Goal: Use online tool/utility: Utilize a website feature to perform a specific function

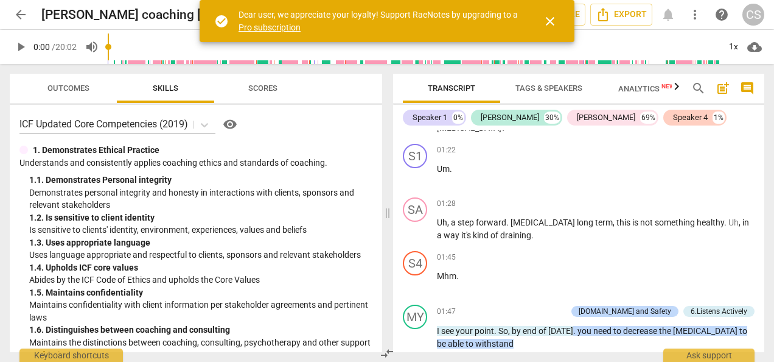
scroll to position [372, 0]
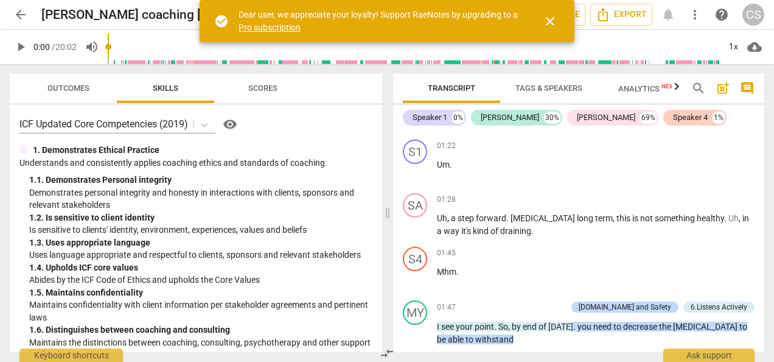
click at [544, 14] on span "close" at bounding box center [550, 21] width 15 height 15
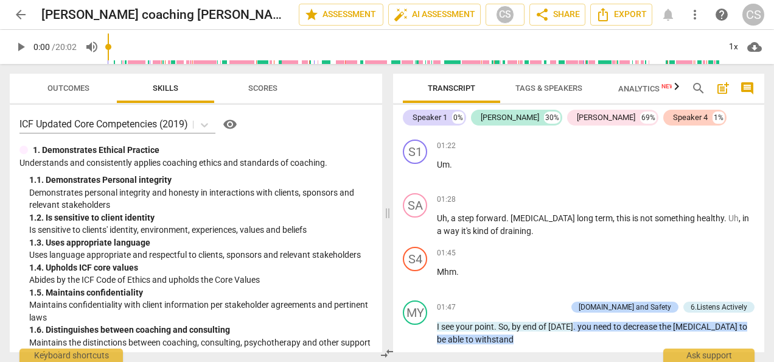
click at [12, 53] on span "play_arrow" at bounding box center [21, 47] width 22 height 15
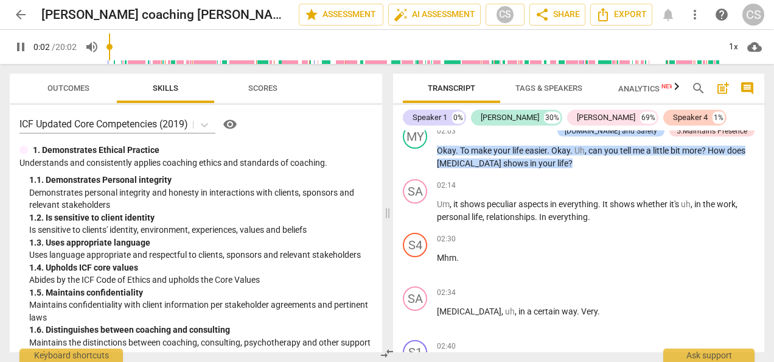
scroll to position [707, 0]
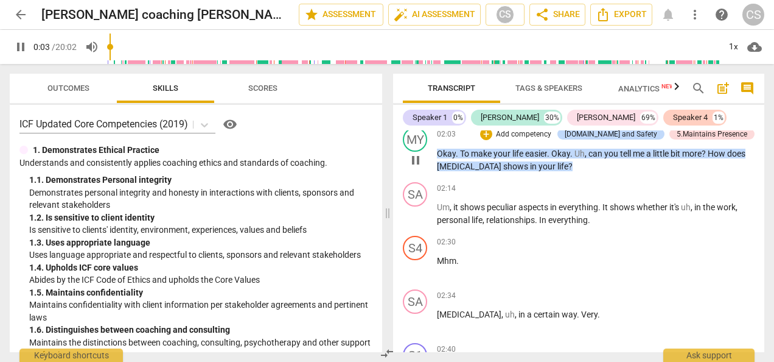
click at [479, 153] on span "make" at bounding box center [482, 154] width 23 height 10
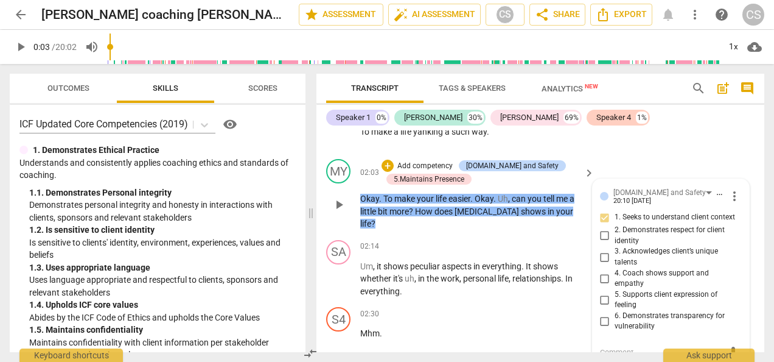
scroll to position [738, 0]
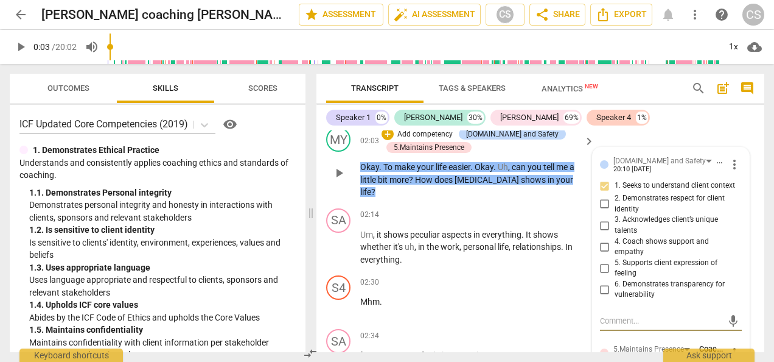
click at [25, 45] on span "play_arrow" at bounding box center [20, 47] width 15 height 15
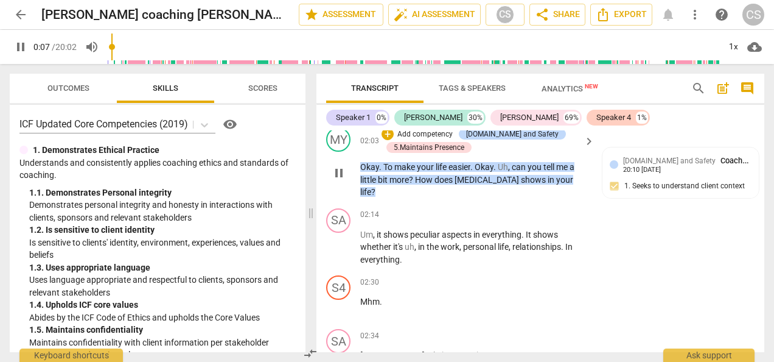
click at [374, 169] on span "Okay" at bounding box center [369, 167] width 19 height 10
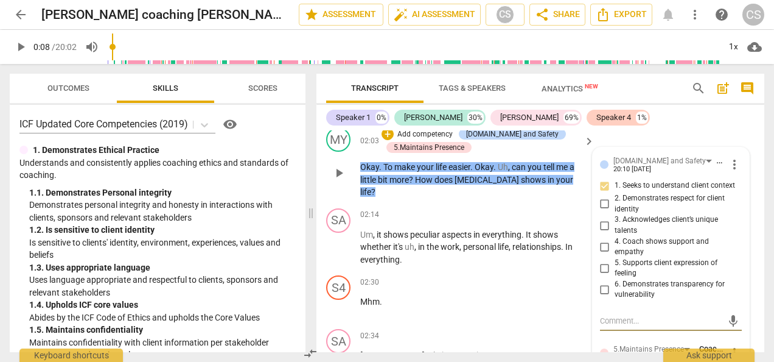
click at [4, 58] on div "play_arrow 0:08 / 20:02 volume_up 1x cloud_download" at bounding box center [387, 47] width 774 height 34
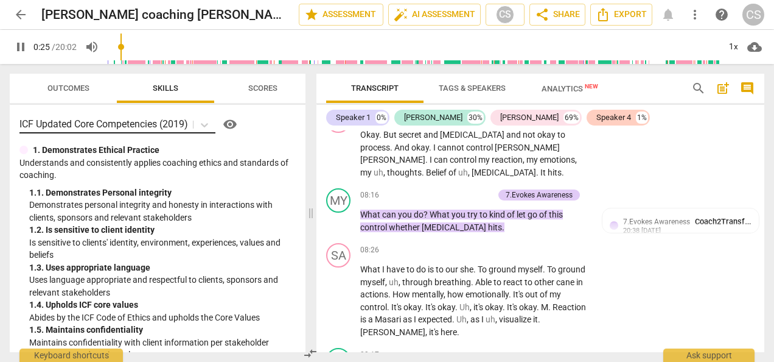
scroll to position [2381, 0]
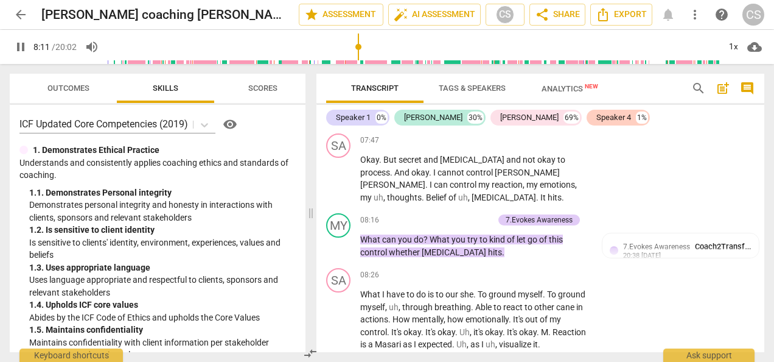
drag, startPoint x: 130, startPoint y: 47, endPoint x: 359, endPoint y: 62, distance: 230.0
click at [359, 62] on input "range" at bounding box center [414, 46] width 612 height 39
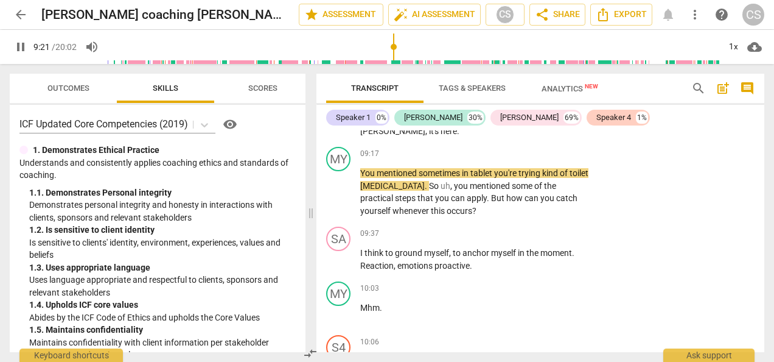
scroll to position [2608, 0]
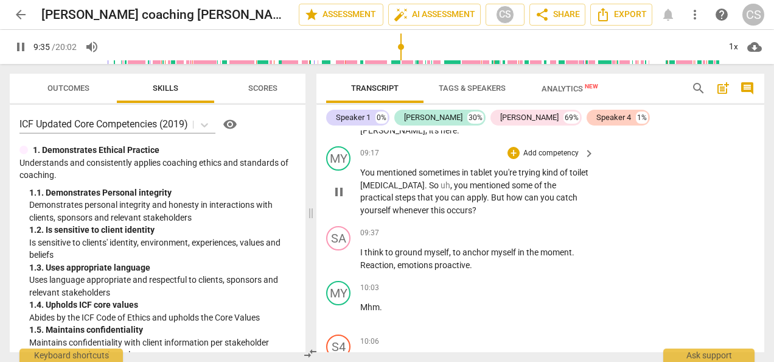
click at [337, 184] on span "pause" at bounding box center [339, 191] width 15 height 15
type input "576"
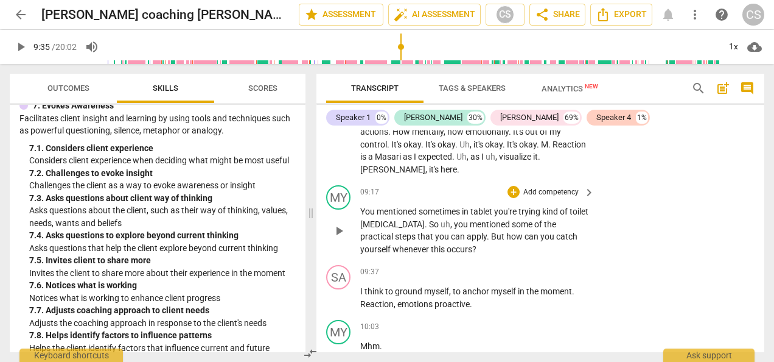
scroll to position [2566, 0]
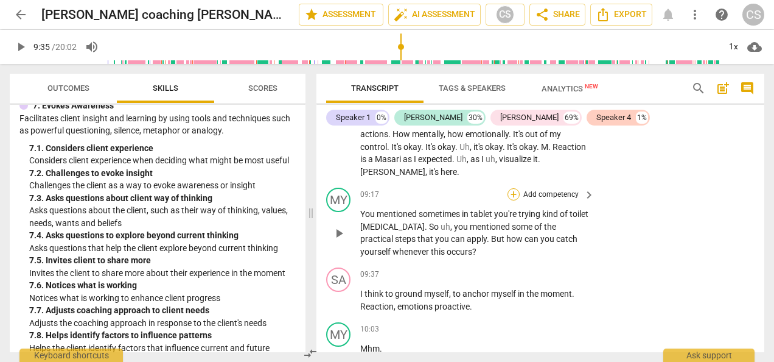
click at [510, 188] on div "+" at bounding box center [514, 194] width 12 height 12
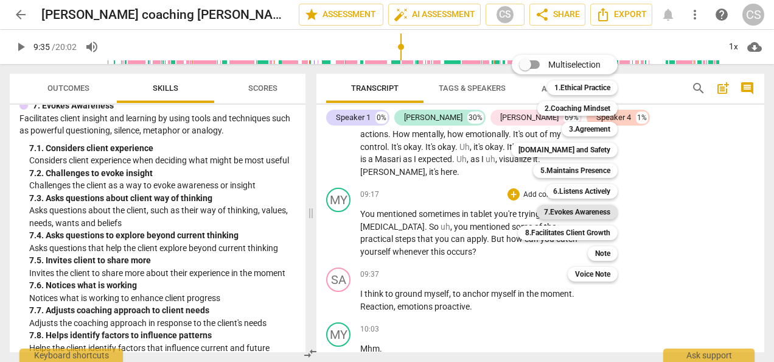
click at [607, 217] on b "7.Evokes Awareness" at bounding box center [577, 212] width 66 height 15
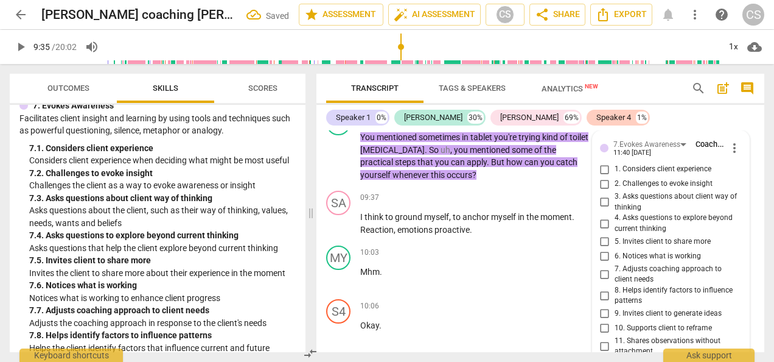
scroll to position [2637, 0]
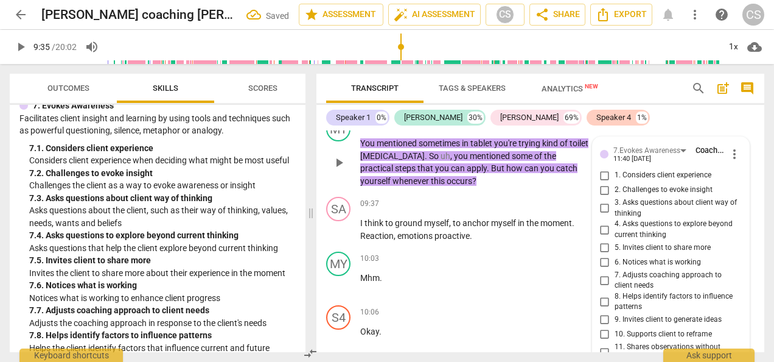
click at [606, 201] on input "3. Asks questions about client way of thinking" at bounding box center [604, 208] width 19 height 15
click at [597, 201] on input "3. Asks questions about client way of thinking" at bounding box center [604, 208] width 19 height 15
click at [601, 201] on input "3. Asks questions about client way of thinking" at bounding box center [604, 208] width 19 height 15
checkbox input "false"
click at [600, 183] on input "2. Challenges to evoke insight" at bounding box center [604, 190] width 19 height 15
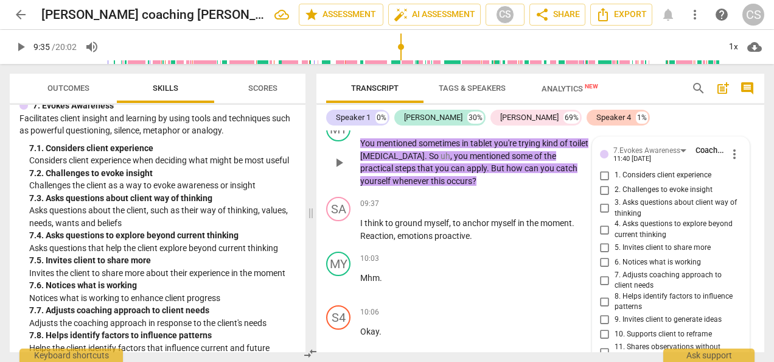
checkbox input "true"
click at [474, 264] on div "10:03 + Add competency keyboard_arrow_right Mhm ." at bounding box center [478, 273] width 236 height 44
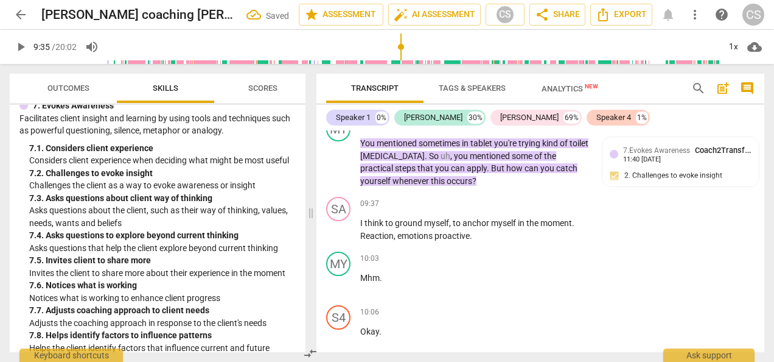
click at [18, 49] on span "play_arrow" at bounding box center [20, 47] width 15 height 15
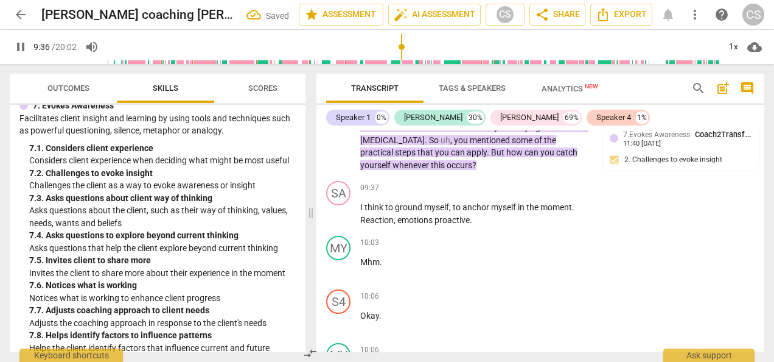
scroll to position [2656, 0]
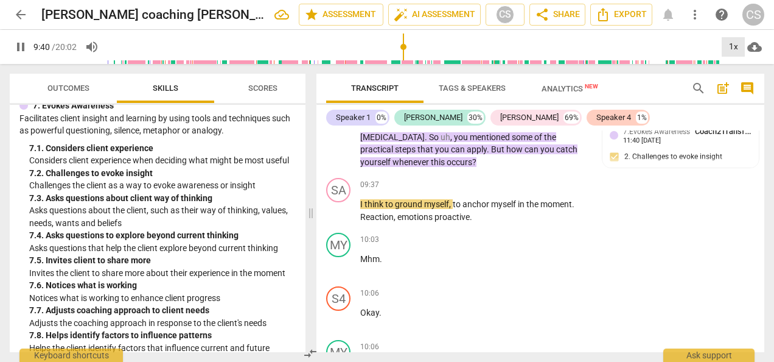
click at [734, 55] on div "1x" at bounding box center [733, 46] width 23 height 19
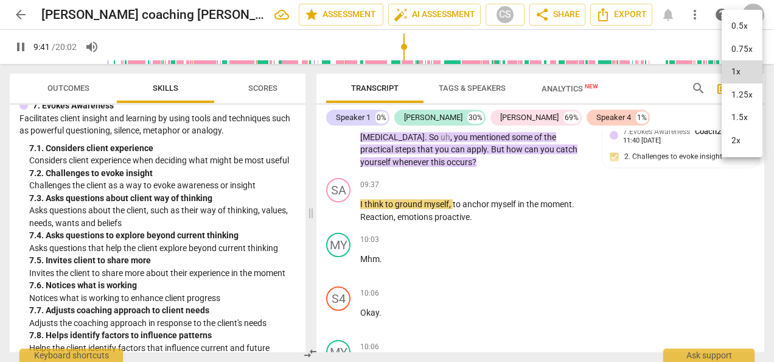
click at [748, 99] on li "1.25x" at bounding box center [742, 94] width 41 height 23
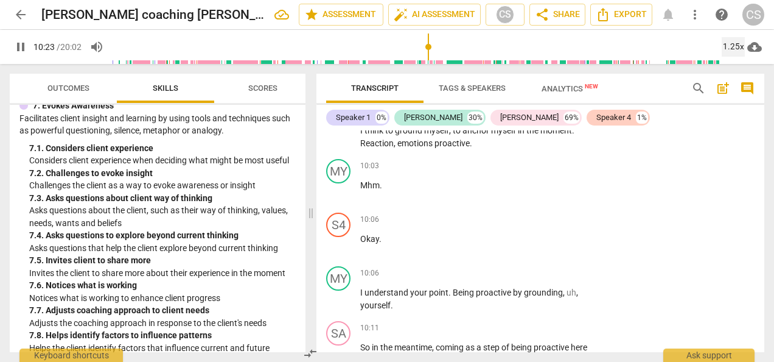
scroll to position [2969, 0]
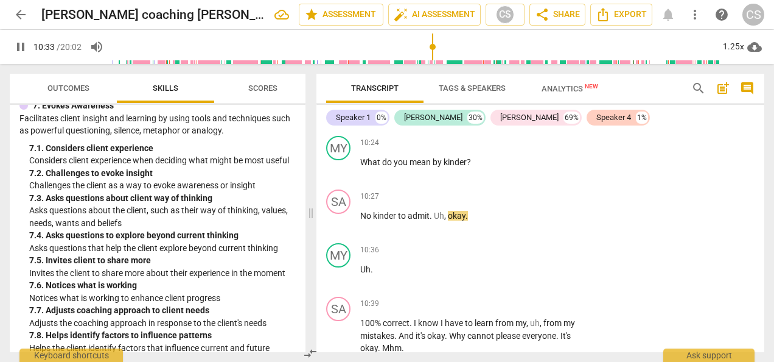
click at [22, 50] on span "pause" at bounding box center [20, 47] width 15 height 15
type input "634"
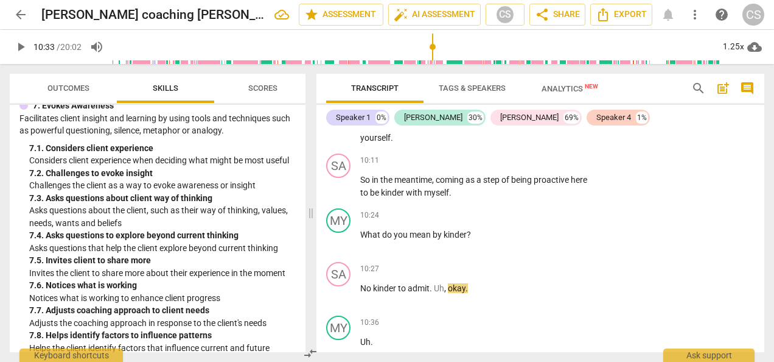
scroll to position [2899, 0]
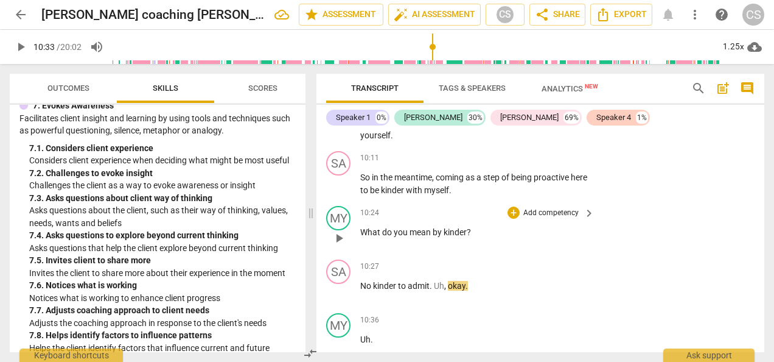
click at [510, 226] on p "What do you mean by kinder ?" at bounding box center [474, 232] width 228 height 13
click at [499, 206] on div "10:24 + Add competency keyboard_arrow_right What do you mean by kinder ?" at bounding box center [478, 228] width 236 height 44
click at [511, 206] on div "+" at bounding box center [514, 212] width 12 height 12
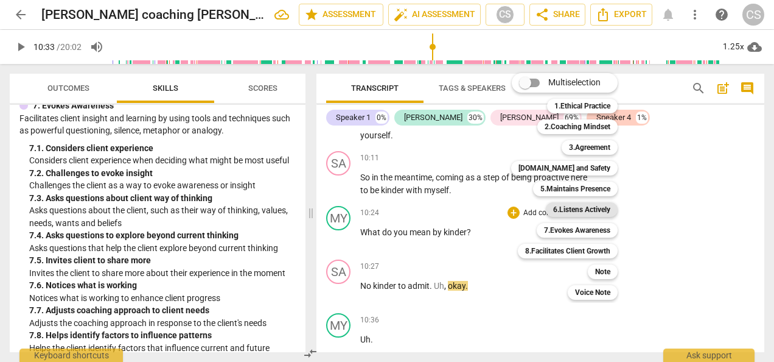
click at [582, 213] on b "6.Listens Actively" at bounding box center [581, 209] width 57 height 15
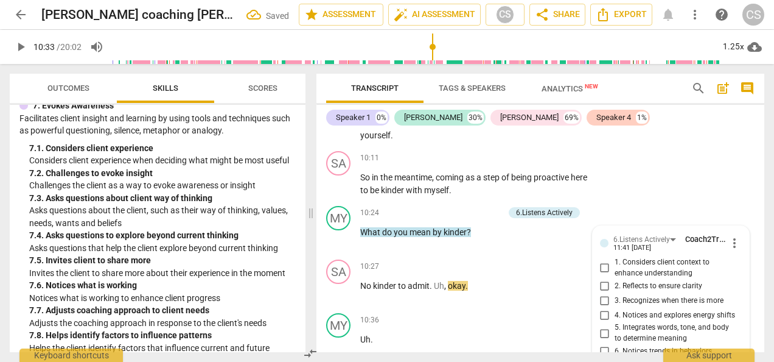
scroll to position [2905, 0]
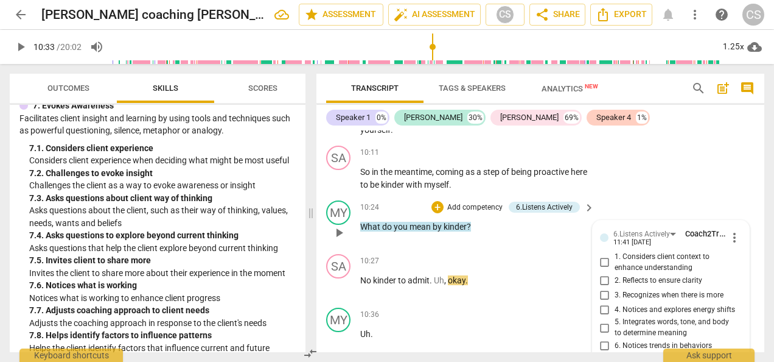
click at [604, 320] on input "5. Integrates words, tone, and body to determine meaning" at bounding box center [604, 327] width 19 height 15
checkbox input "true"
click at [439, 201] on div "+" at bounding box center [438, 207] width 12 height 12
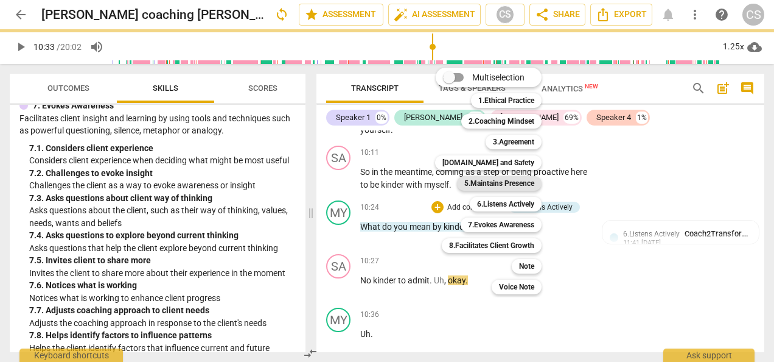
click at [492, 185] on b "5.Maintains Presence" at bounding box center [499, 183] width 70 height 15
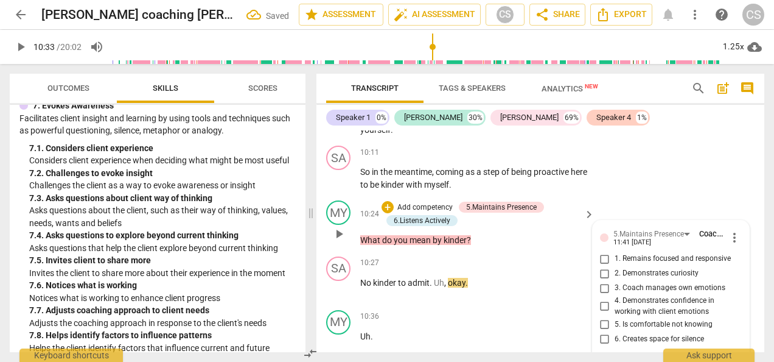
click at [601, 266] on input "2. Demonstrates curiosity" at bounding box center [604, 273] width 19 height 15
checkbox input "true"
click at [20, 45] on span "play_arrow" at bounding box center [20, 47] width 15 height 15
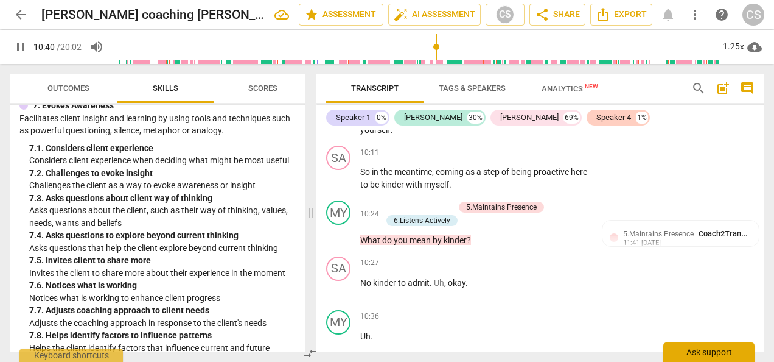
scroll to position [3132, 0]
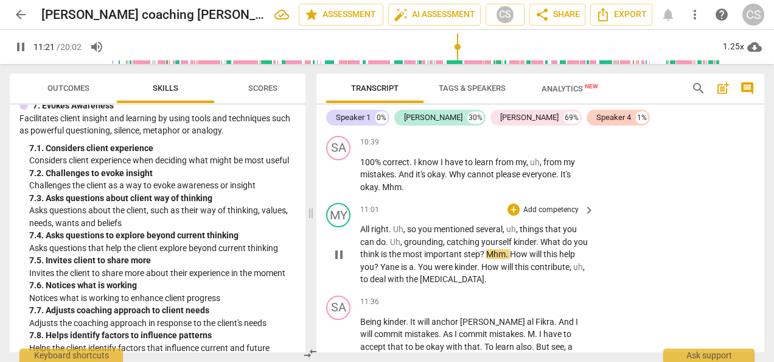
click at [337, 247] on span "pause" at bounding box center [339, 254] width 15 height 15
type input "682"
click at [510, 203] on div "+" at bounding box center [514, 209] width 12 height 12
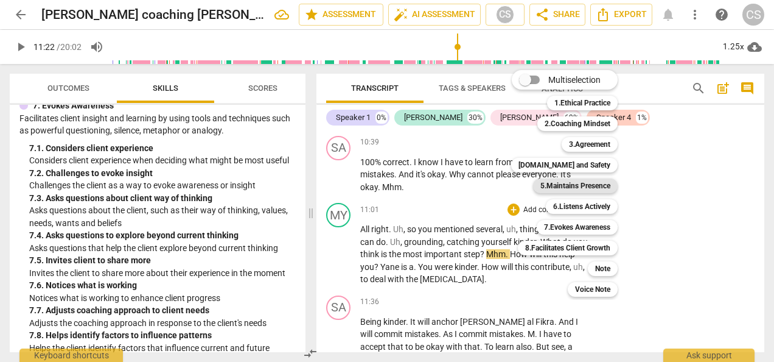
click at [559, 187] on b "5.Maintains Presence" at bounding box center [576, 185] width 70 height 15
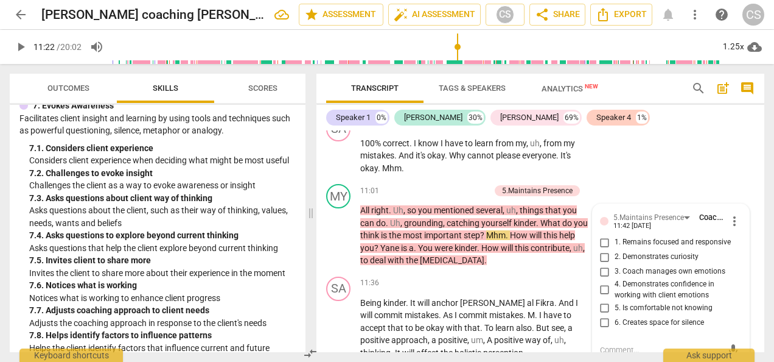
scroll to position [3148, 0]
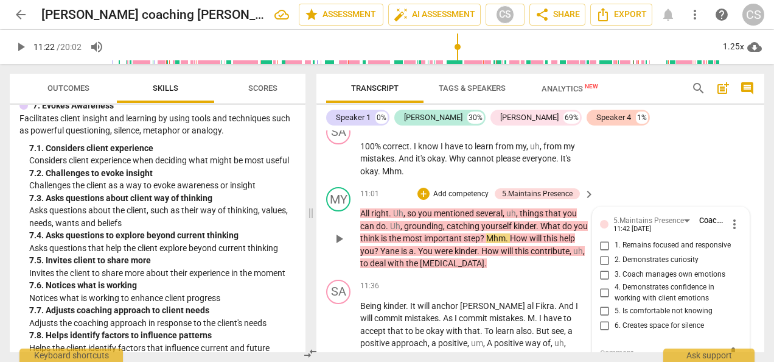
click at [598, 238] on input "1. Remains focused and responsive" at bounding box center [604, 245] width 19 height 15
checkbox input "true"
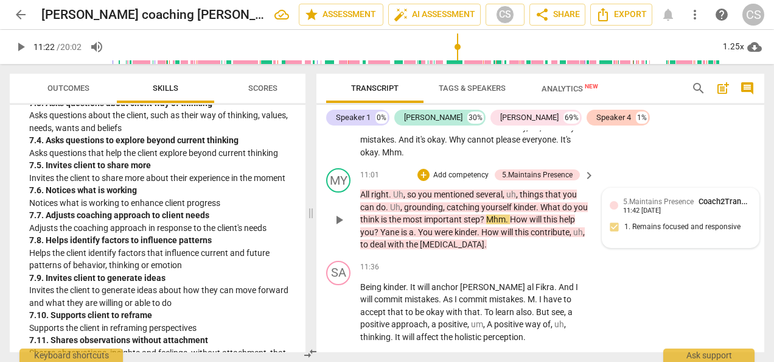
scroll to position [1998, 0]
click at [460, 170] on p "Add competency" at bounding box center [461, 175] width 58 height 11
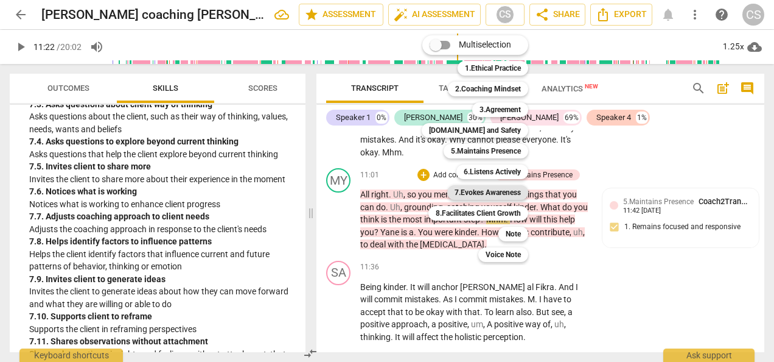
click at [482, 196] on b "7.Evokes Awareness" at bounding box center [488, 192] width 66 height 15
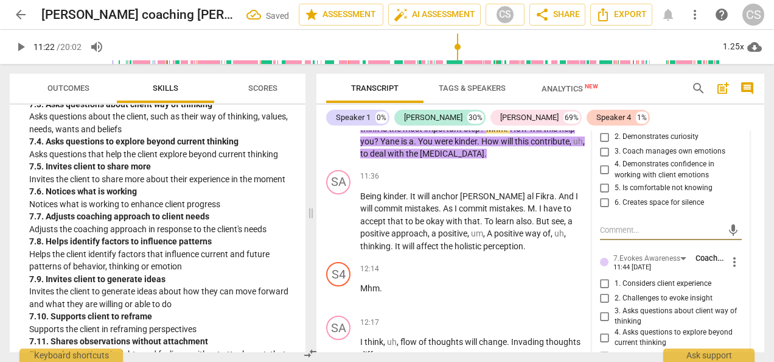
scroll to position [3278, 0]
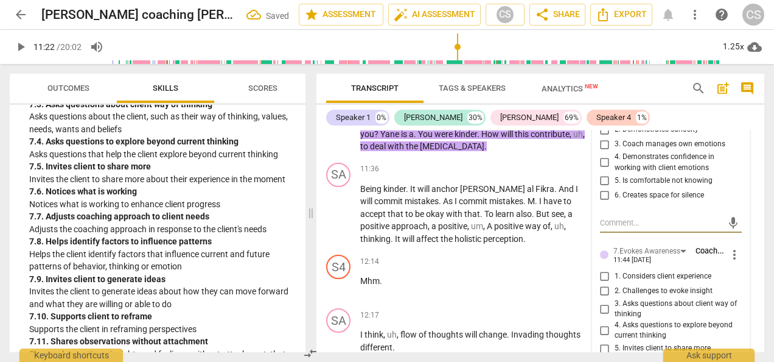
click at [598, 301] on input "3. Asks questions about client way of thinking" at bounding box center [604, 308] width 19 height 15
checkbox input "true"
click at [497, 275] on p "Mhm ." at bounding box center [474, 281] width 228 height 13
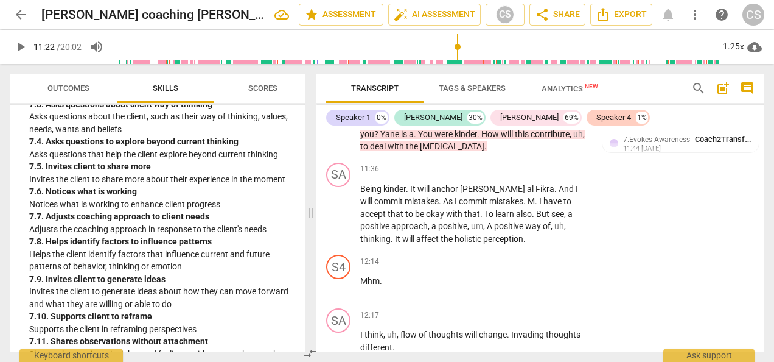
click at [17, 43] on span "play_arrow" at bounding box center [20, 47] width 15 height 15
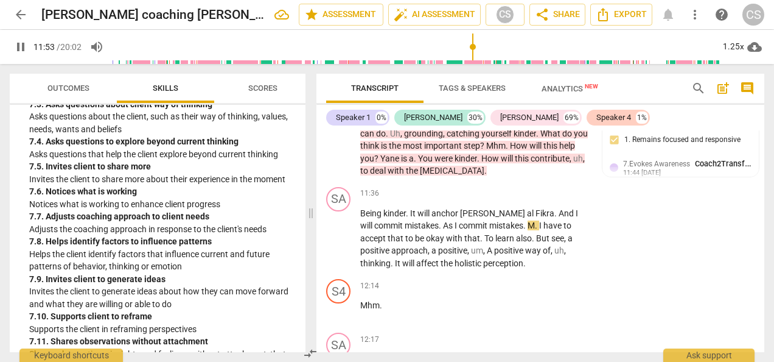
scroll to position [3261, 0]
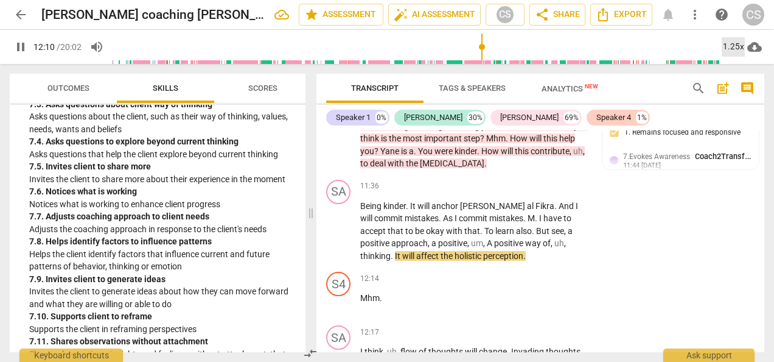
click at [738, 48] on div "1.25x" at bounding box center [733, 46] width 23 height 19
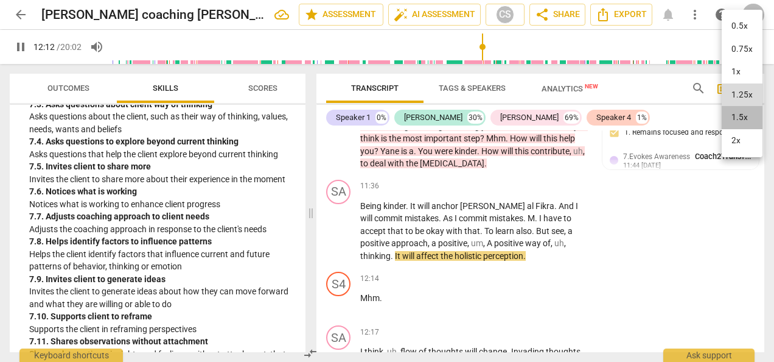
click at [744, 114] on li "1.5x" at bounding box center [742, 117] width 41 height 23
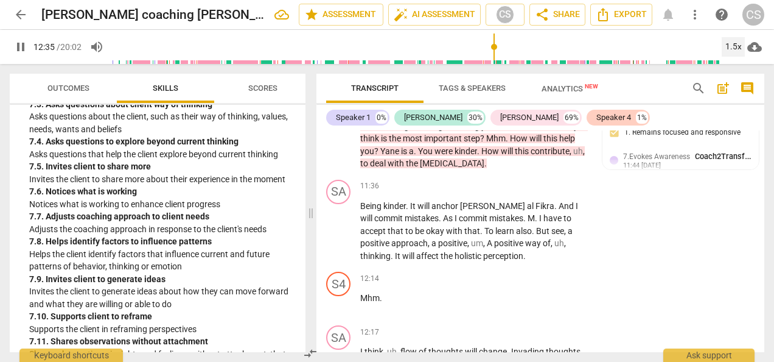
scroll to position [3506, 0]
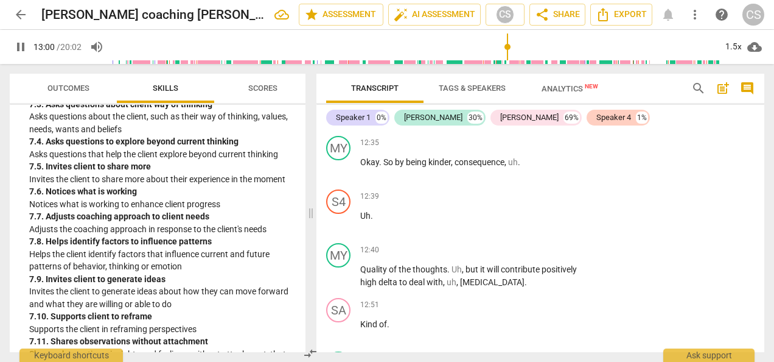
click at [21, 44] on span "pause" at bounding box center [20, 47] width 15 height 15
type input "781"
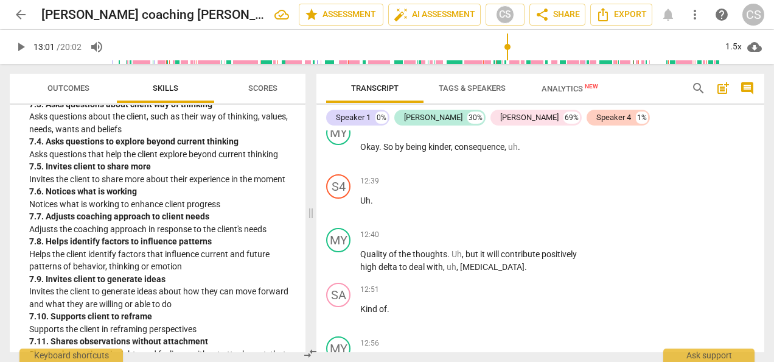
scroll to position [3523, 0]
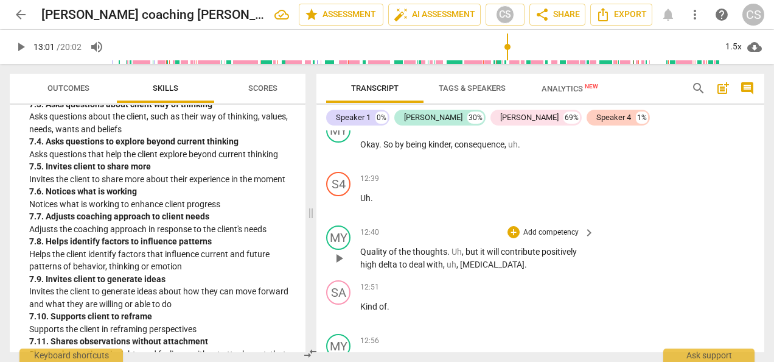
click at [517, 225] on div "12:40 + Add competency keyboard_arrow_right Quality of the thoughts . Uh , but …" at bounding box center [478, 247] width 236 height 45
click at [510, 226] on div "+" at bounding box center [514, 232] width 12 height 12
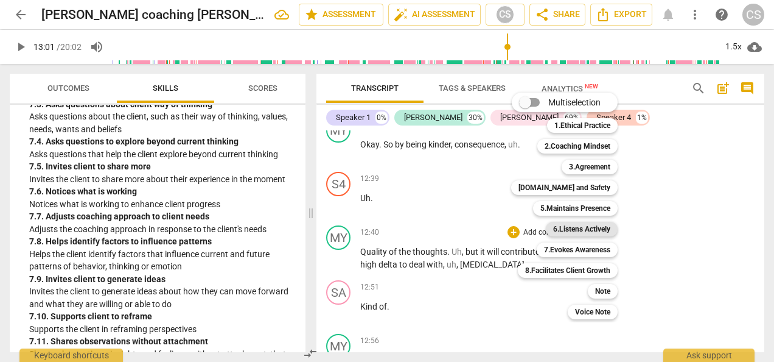
click at [572, 231] on b "6.Listens Actively" at bounding box center [581, 229] width 57 height 15
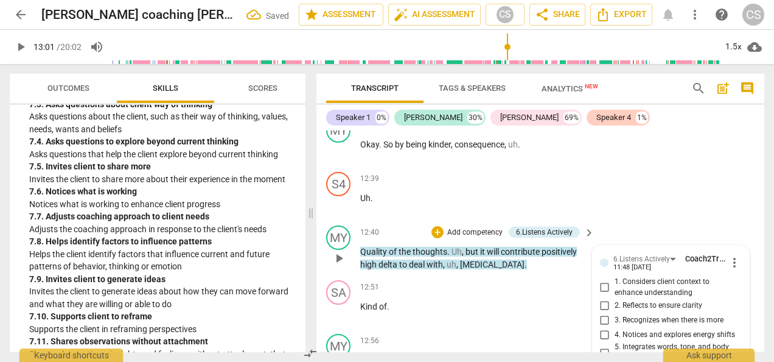
scroll to position [3653, 0]
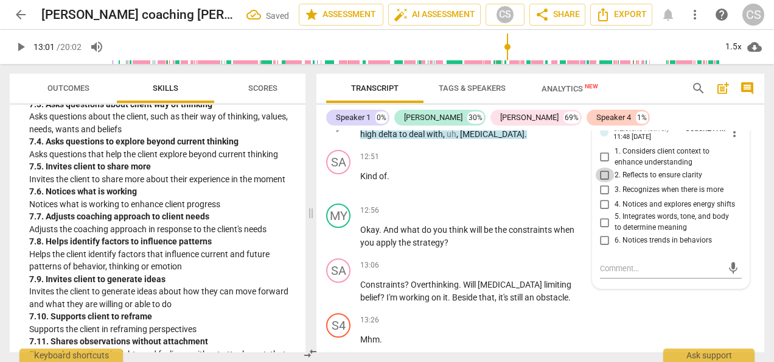
click at [599, 167] on input "2. Reflects to ensure clarity" at bounding box center [604, 174] width 19 height 15
checkbox input "true"
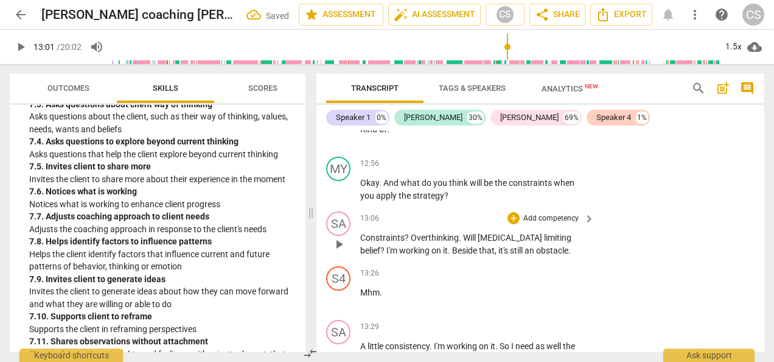
scroll to position [3698, 0]
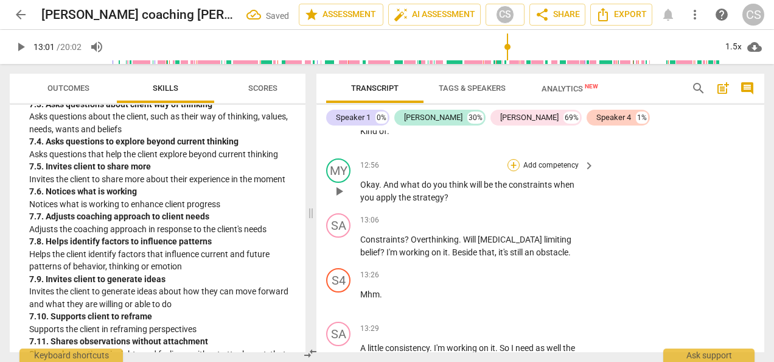
click at [513, 159] on div "+" at bounding box center [514, 165] width 12 height 12
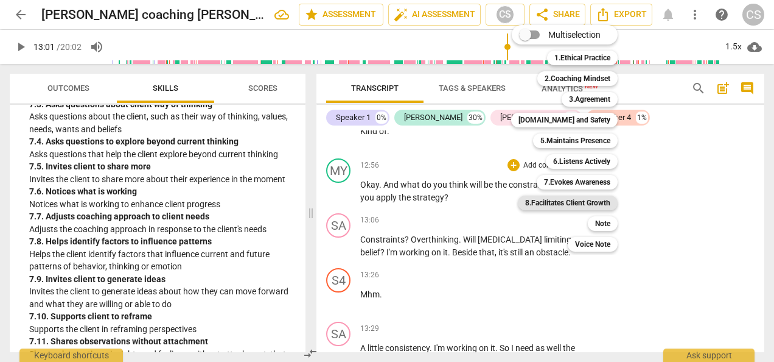
click at [582, 201] on b "8.Facilitates Client Growth" at bounding box center [567, 202] width 85 height 15
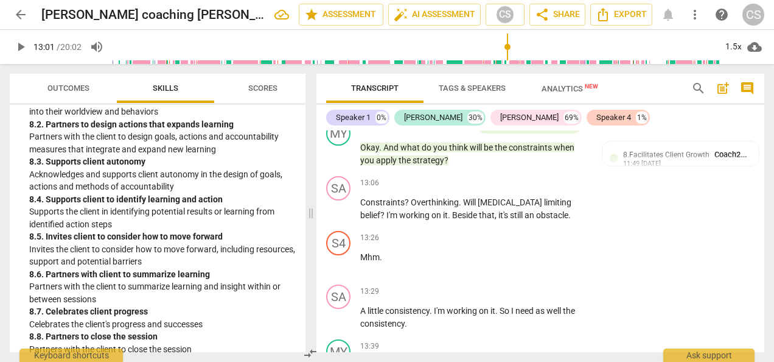
scroll to position [2367, 0]
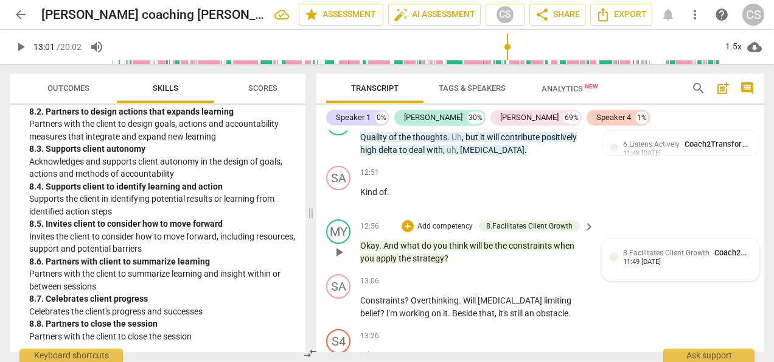
click at [630, 248] on span "8.Facilitates Client Growth" at bounding box center [666, 252] width 86 height 9
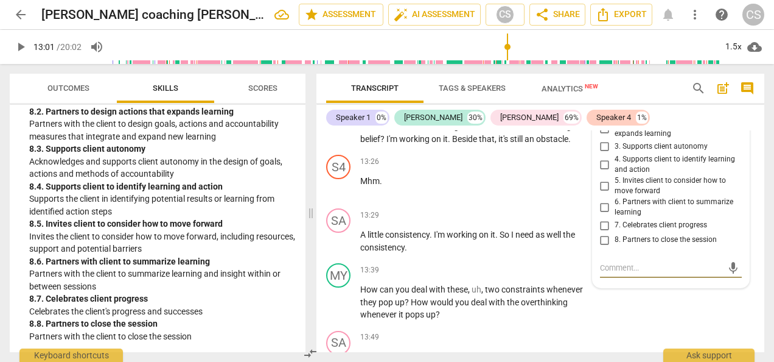
click at [598, 178] on input "5. Invites client to consider how to move forward" at bounding box center [604, 185] width 19 height 15
checkbox input "true"
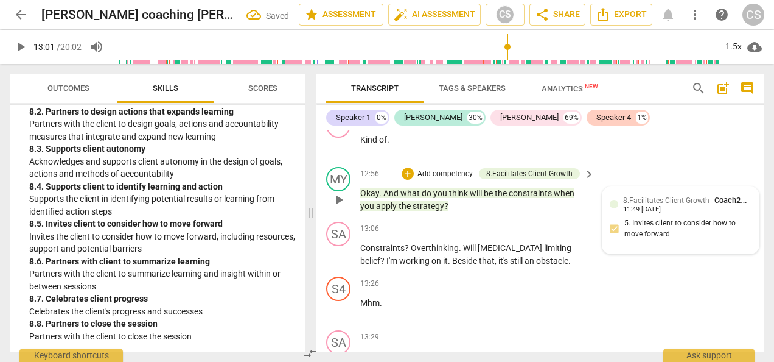
scroll to position [3689, 0]
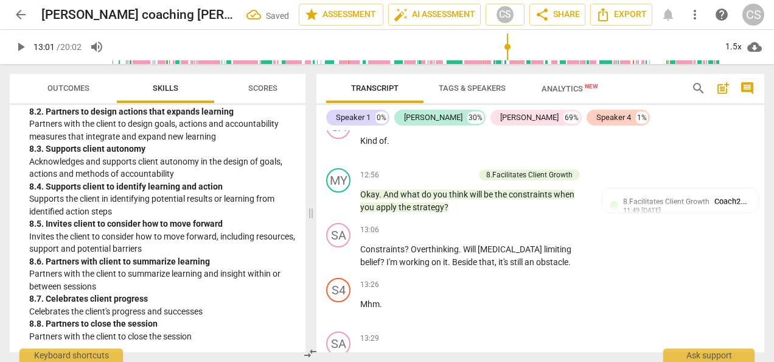
click at [16, 51] on span "play_arrow" at bounding box center [20, 47] width 15 height 15
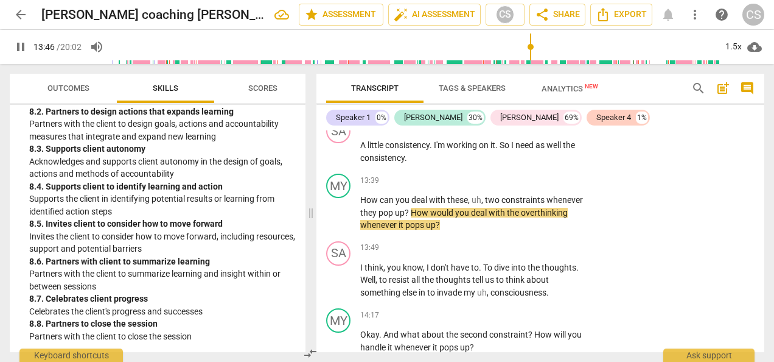
scroll to position [3898, 0]
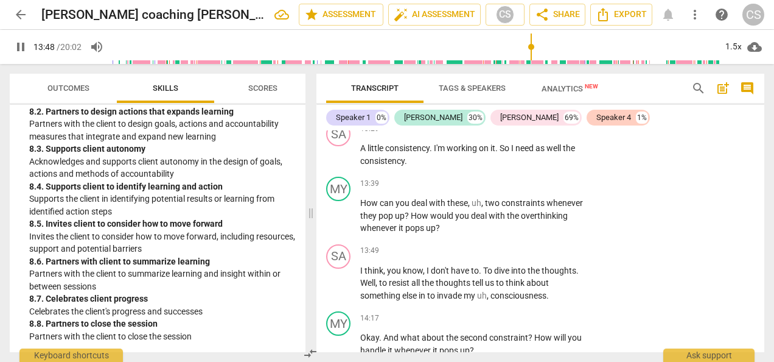
click at [533, 178] on p "Add competency" at bounding box center [551, 183] width 58 height 11
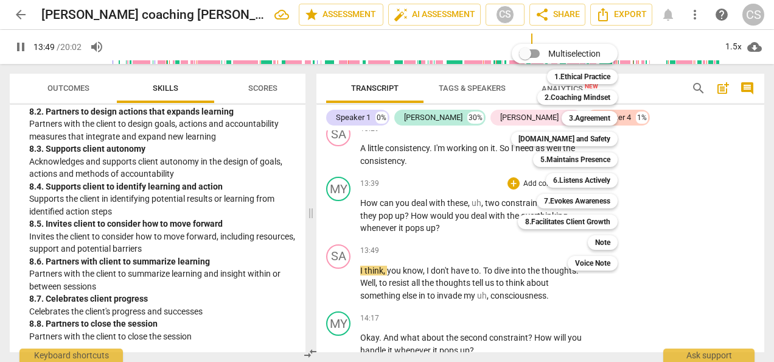
click at [513, 158] on div "Multiselection m 1.Ethical Practice 1 2.Coaching Mindset 2 3.Agreement 3 [DOMAI…" at bounding box center [573, 157] width 135 height 233
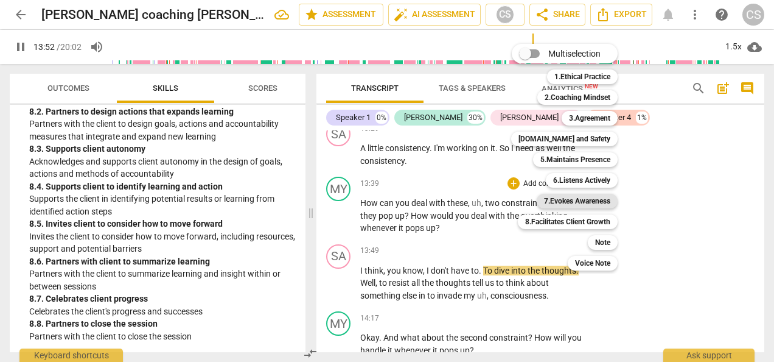
click at [561, 202] on b "7.Evokes Awareness" at bounding box center [577, 201] width 66 height 15
type input "833"
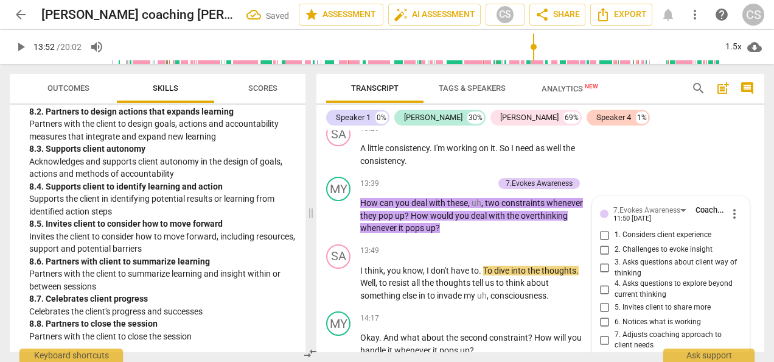
scroll to position [4073, 0]
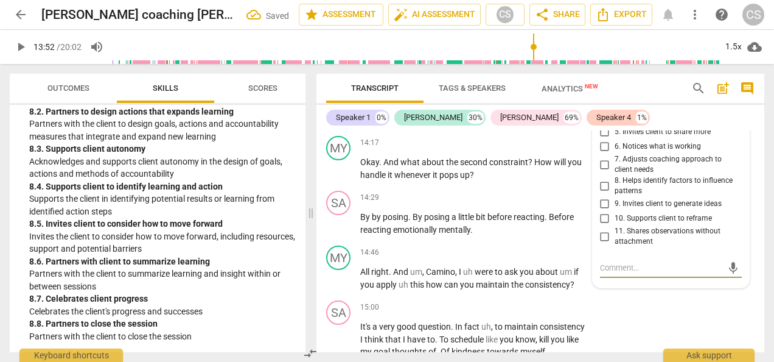
click at [603, 178] on input "8. Helps identify factors to influence patterns" at bounding box center [604, 185] width 19 height 15
checkbox input "true"
click at [600, 197] on input "9. Invites client to generate ideas" at bounding box center [604, 204] width 19 height 15
checkbox input "true"
click at [327, 203] on div "SA play_arrow pause" at bounding box center [343, 213] width 34 height 45
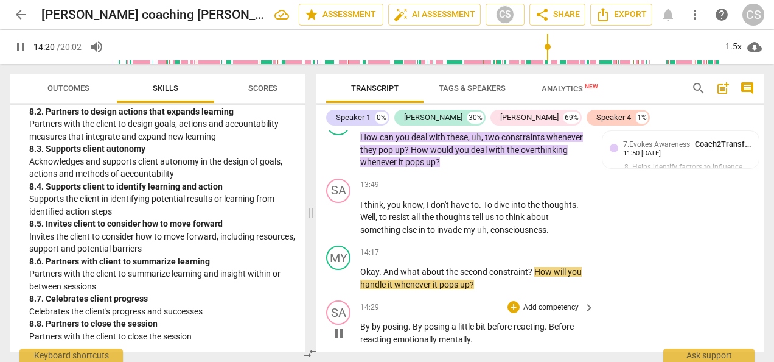
scroll to position [3975, 0]
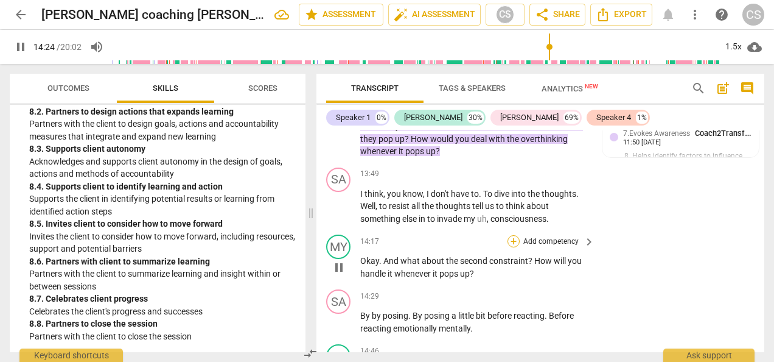
click at [515, 235] on div "+" at bounding box center [514, 241] width 12 height 12
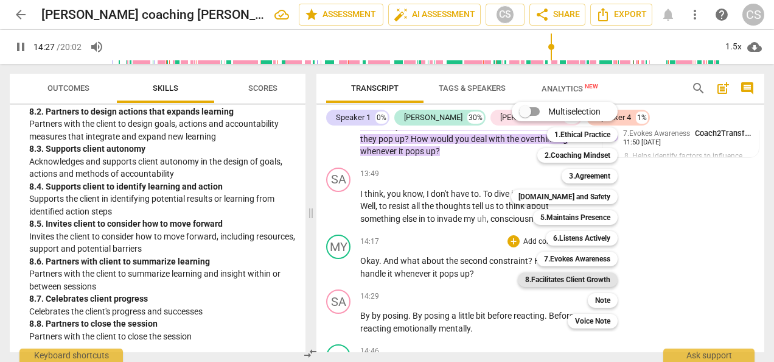
click at [579, 280] on b "8.Facilitates Client Growth" at bounding box center [567, 279] width 85 height 15
type input "868"
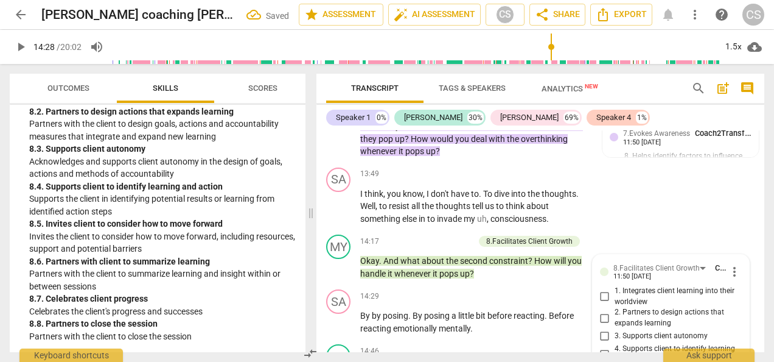
scroll to position [4164, 0]
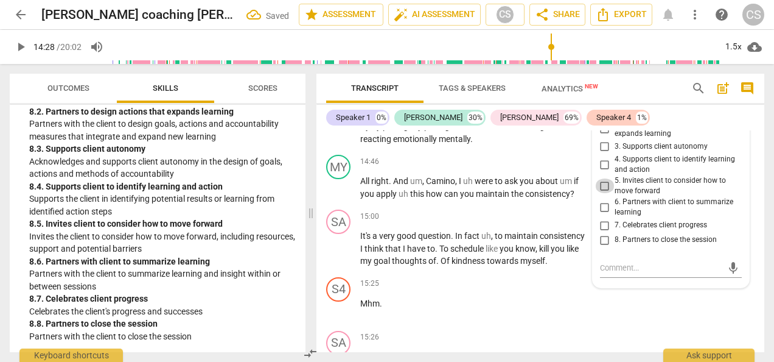
click at [600, 178] on input "5. Invites client to consider how to move forward" at bounding box center [604, 185] width 19 height 15
checkbox input "true"
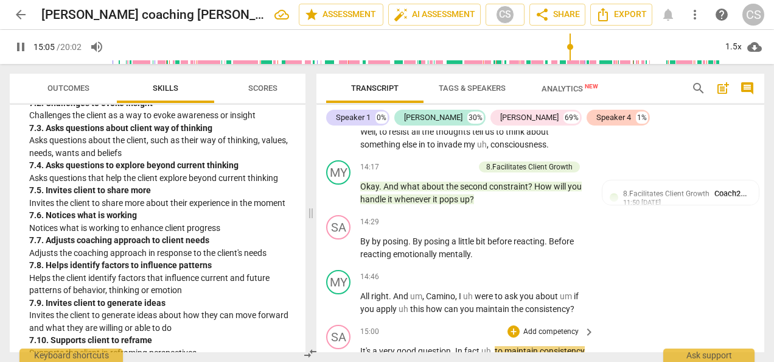
scroll to position [1969, 0]
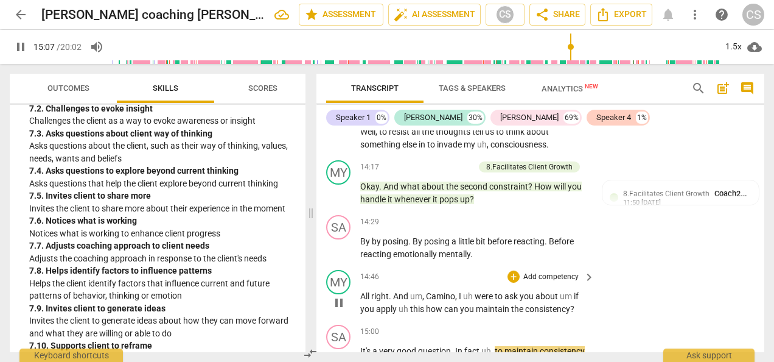
click at [463, 304] on span "you" at bounding box center [468, 309] width 16 height 10
click at [511, 270] on div "+" at bounding box center [514, 276] width 12 height 12
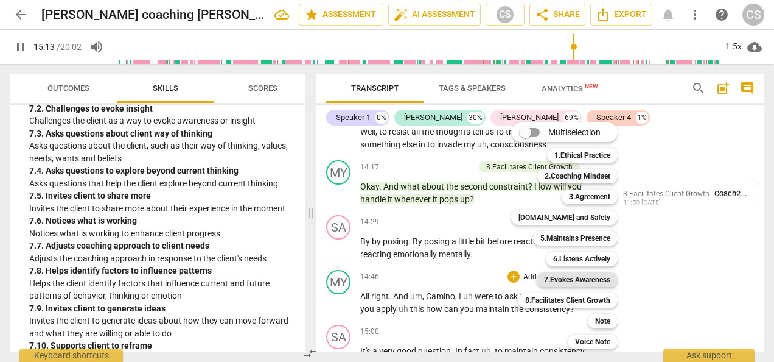
click at [583, 280] on b "7.Evokes Awareness" at bounding box center [577, 279] width 66 height 15
type input "914"
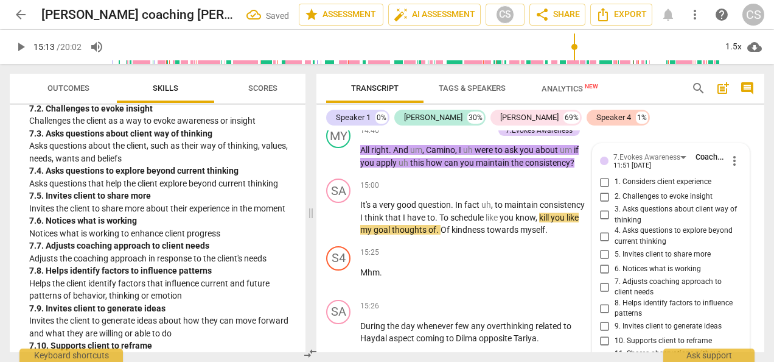
scroll to position [4190, 0]
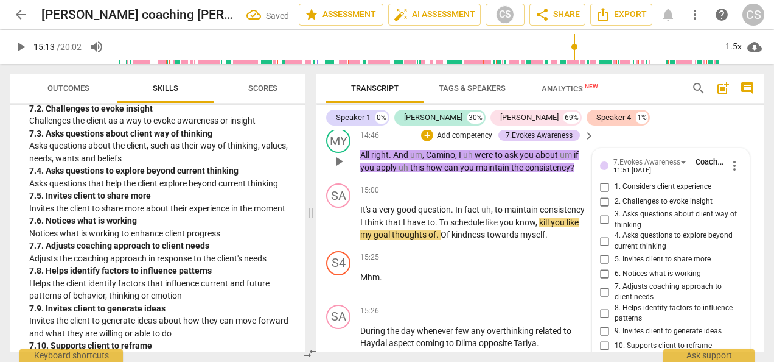
click at [605, 194] on input "2. Challenges to evoke insight" at bounding box center [604, 201] width 19 height 15
checkbox input "true"
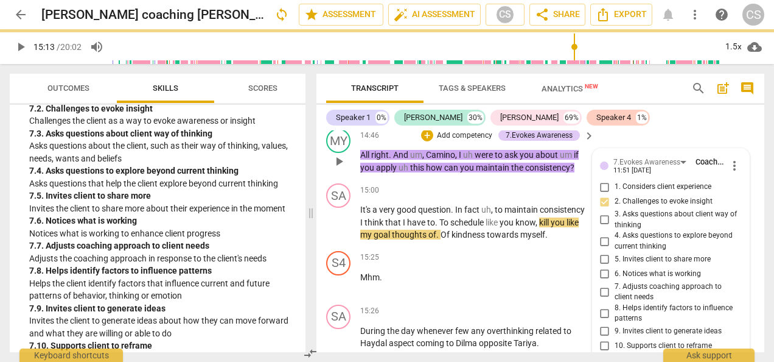
click at [603, 234] on input "4. Asks questions to explore beyond current thinking" at bounding box center [604, 241] width 19 height 15
checkbox input "true"
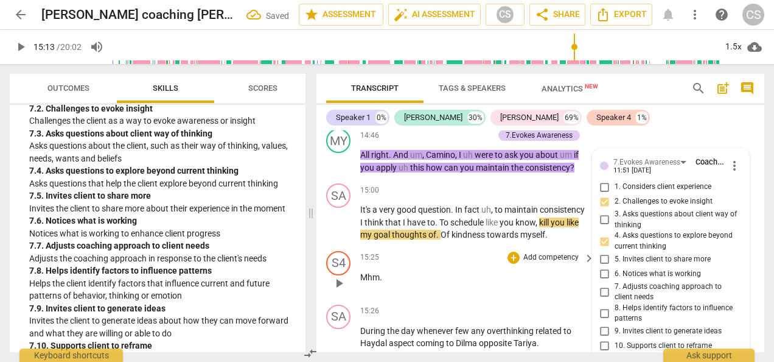
click at [329, 265] on div "S4 play_arrow pause" at bounding box center [343, 273] width 34 height 44
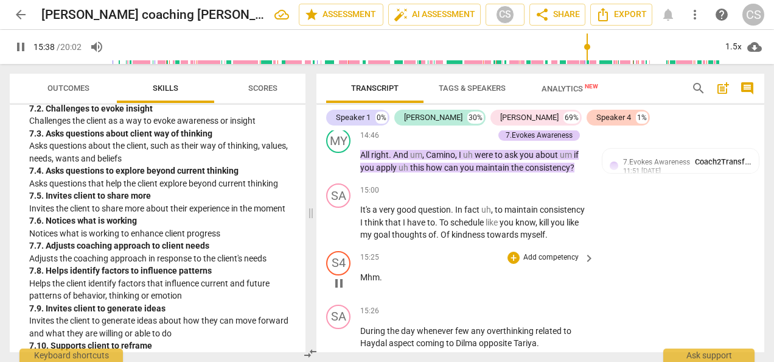
scroll to position [4467, 0]
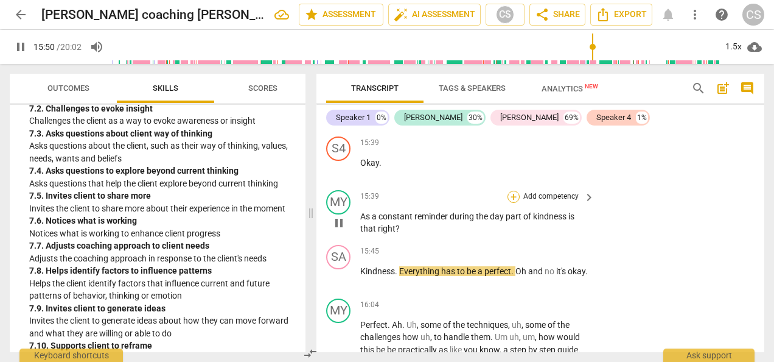
click at [516, 191] on div "+" at bounding box center [514, 197] width 12 height 12
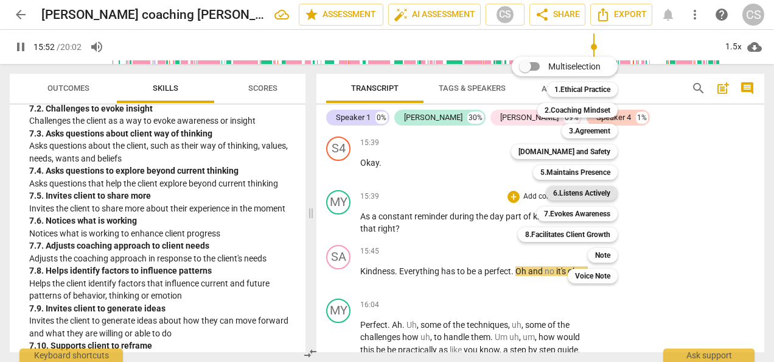
click at [586, 195] on b "6.Listens Actively" at bounding box center [581, 193] width 57 height 15
type input "953"
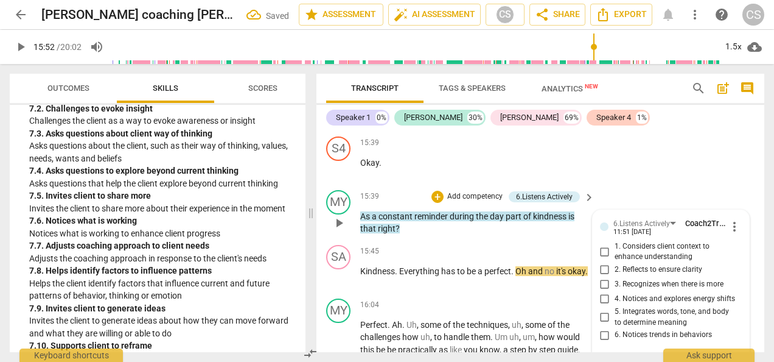
click at [603, 262] on input "2. Reflects to ensure clarity" at bounding box center [604, 269] width 19 height 15
checkbox input "true"
click at [19, 52] on span "play_arrow" at bounding box center [20, 47] width 15 height 15
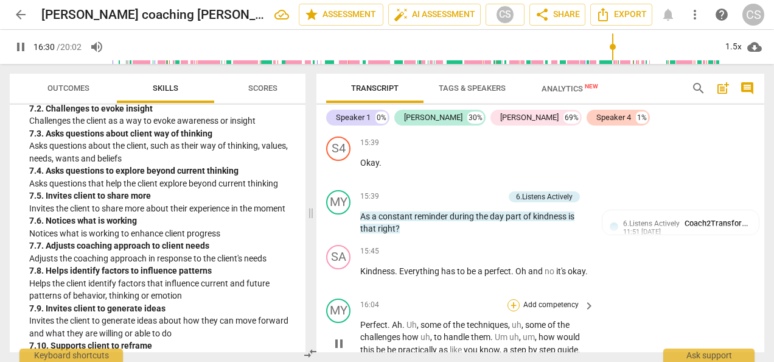
click at [513, 299] on div "+" at bounding box center [514, 305] width 12 height 12
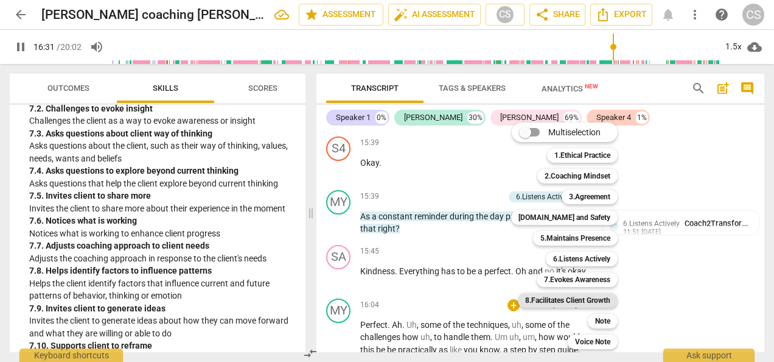
scroll to position [4710, 0]
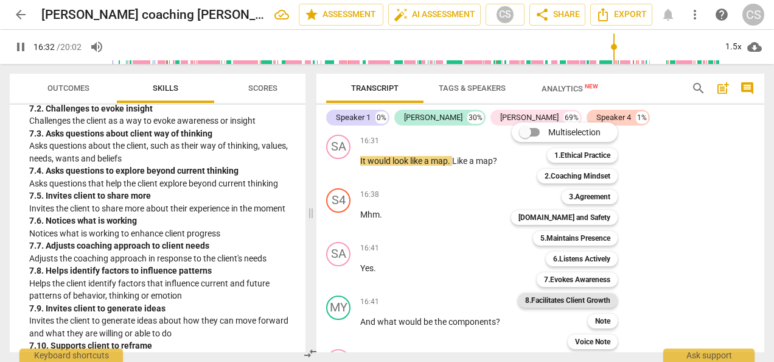
click at [564, 296] on b "8.Facilitates Client Growth" at bounding box center [567, 300] width 85 height 15
type input "993"
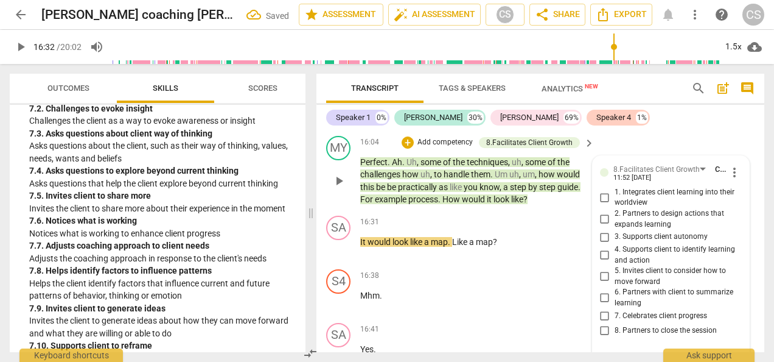
scroll to position [4626, 0]
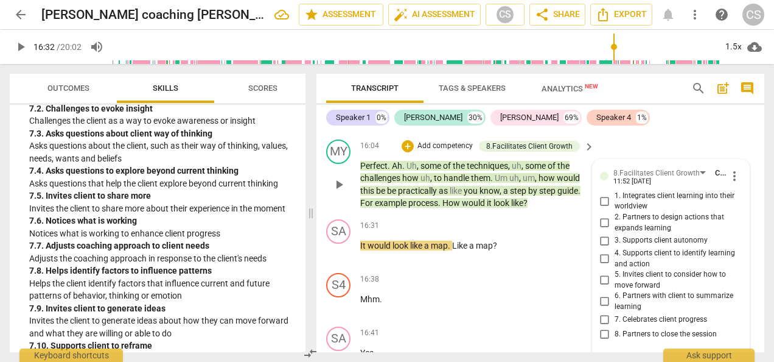
click at [598, 215] on input "2. Partners to design actions that expands learning" at bounding box center [604, 222] width 19 height 15
checkbox input "true"
click at [399, 326] on div "16:41 + Add competency keyboard_arrow_right" at bounding box center [478, 332] width 236 height 13
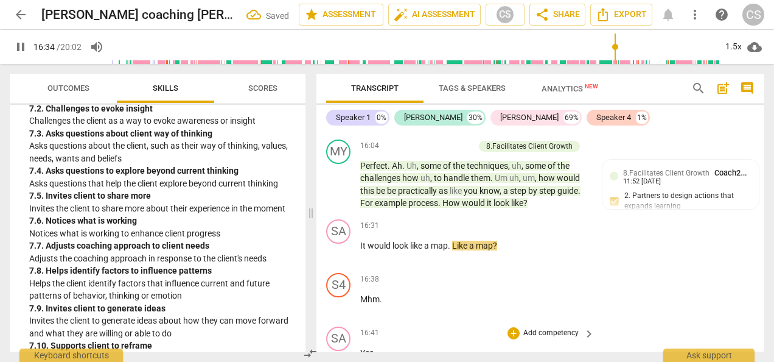
click at [623, 159] on div "8.Facilitates Client Growth Coach2Transform School 11:52 [DATE] 2. Partners to …" at bounding box center [681, 192] width 156 height 66
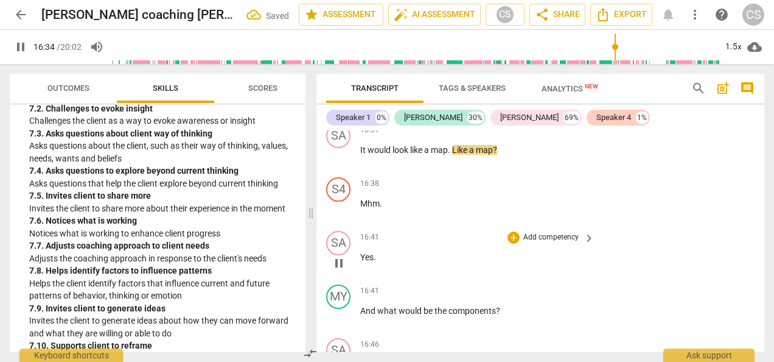
scroll to position [4722, 0]
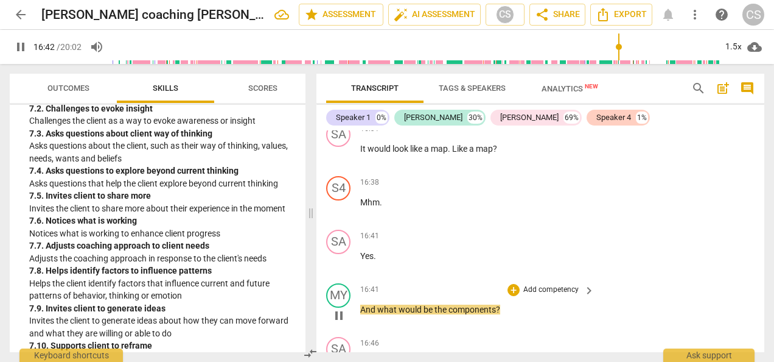
click at [522, 284] on p "Add competency" at bounding box center [551, 289] width 58 height 11
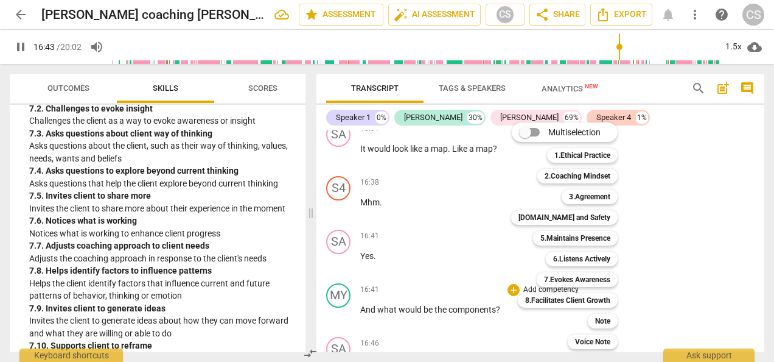
click at [515, 265] on div "Multiselection m 1.Ethical Practice 1 2.Coaching Mindset 2 3.Agreement 3 [DOMAI…" at bounding box center [573, 235] width 135 height 233
click at [557, 305] on b "8.Facilitates Client Growth" at bounding box center [567, 300] width 85 height 15
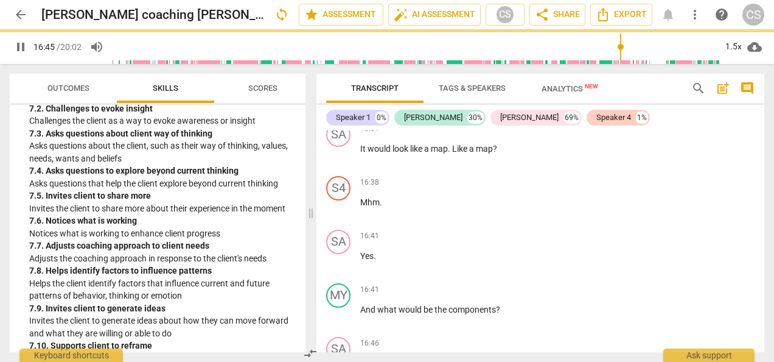
type input "1006"
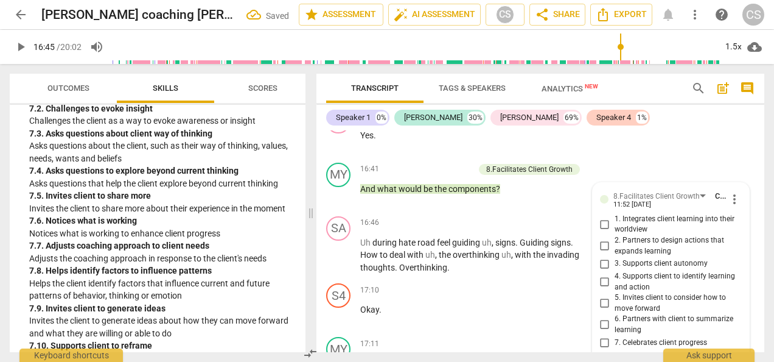
scroll to position [4840, 0]
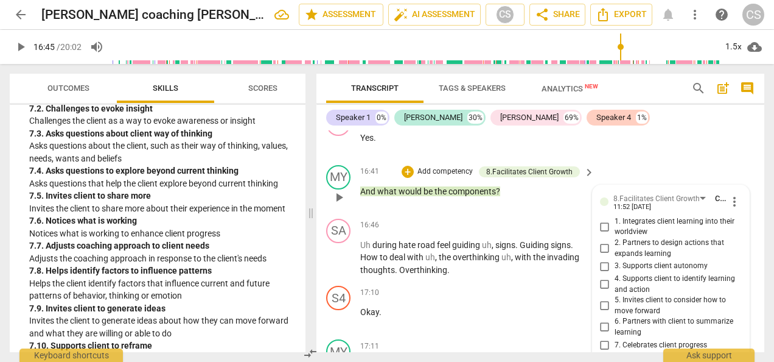
click at [597, 241] on input "2. Partners to design actions that expands learning" at bounding box center [604, 248] width 19 height 15
checkbox input "true"
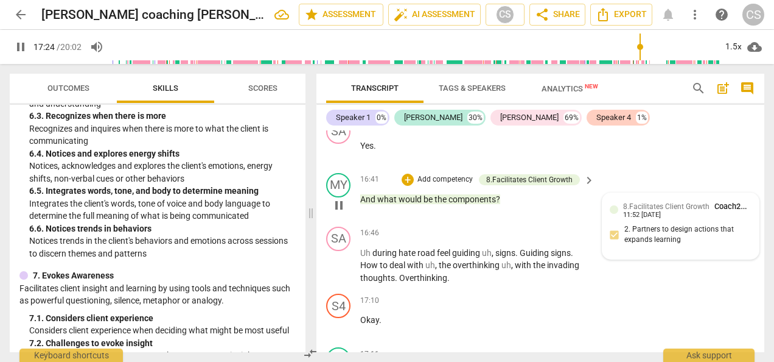
scroll to position [4832, 0]
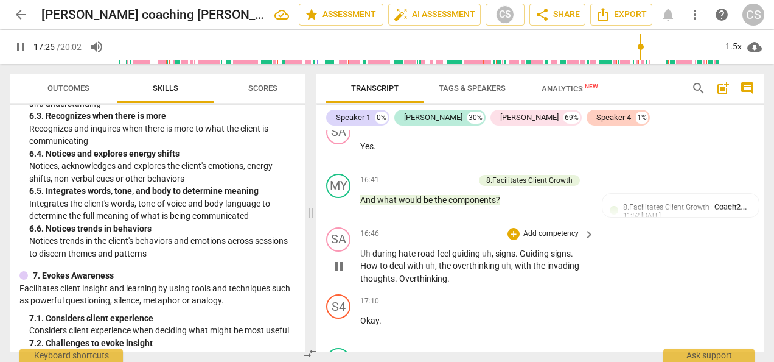
click at [335, 259] on span "pause" at bounding box center [339, 266] width 15 height 15
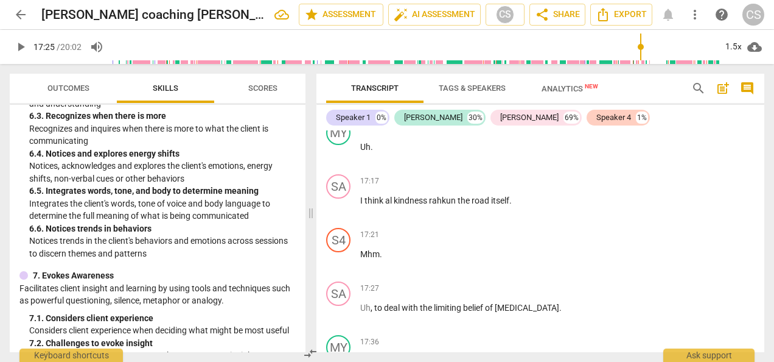
scroll to position [5085, 0]
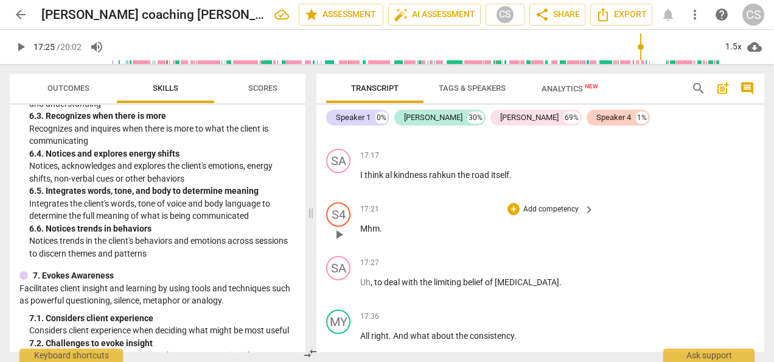
click at [396, 222] on p "Mhm ." at bounding box center [474, 228] width 228 height 13
click at [18, 41] on span "play_arrow" at bounding box center [20, 47] width 15 height 15
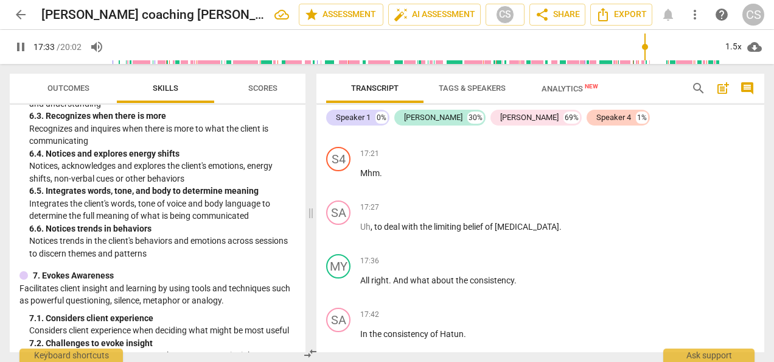
scroll to position [5157, 0]
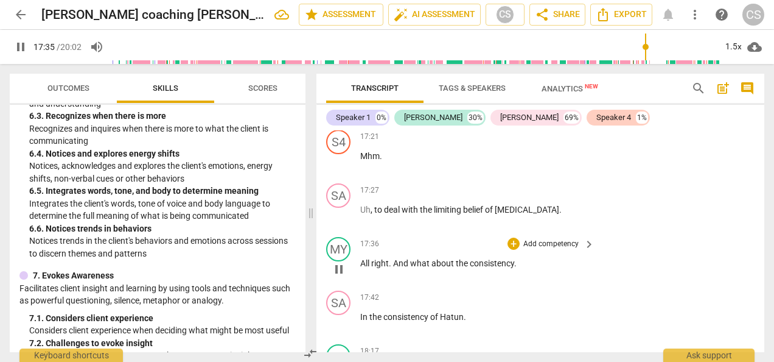
click at [584, 257] on p "All right . And what about the consistency ." at bounding box center [474, 263] width 228 height 13
click at [513, 237] on div "+" at bounding box center [514, 243] width 12 height 12
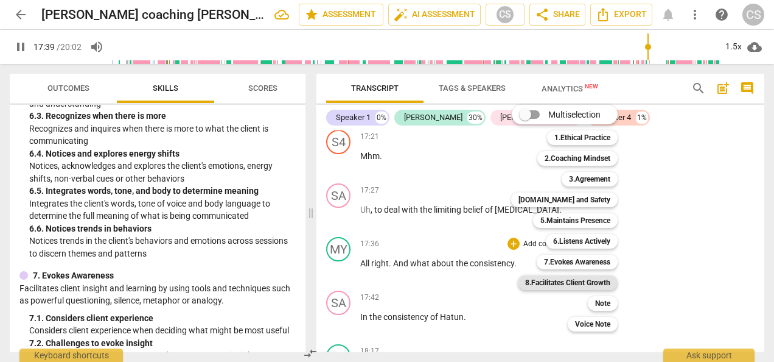
click at [558, 284] on b "8.Facilitates Client Growth" at bounding box center [567, 282] width 85 height 15
type input "1061"
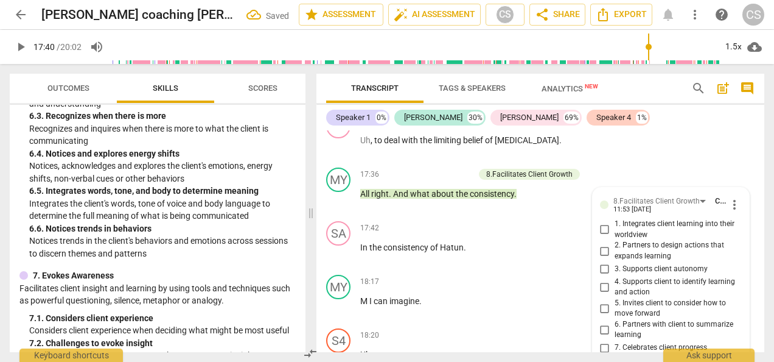
scroll to position [5225, 0]
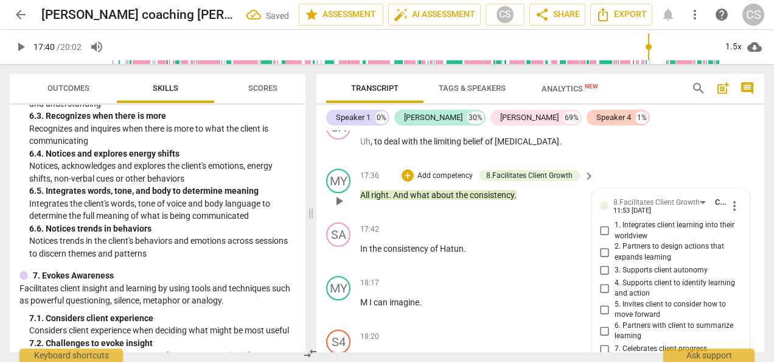
click at [599, 245] on input "2. Partners to design actions that expands learning" at bounding box center [604, 252] width 19 height 15
checkbox input "true"
click at [534, 296] on p "M I can imagine ." at bounding box center [474, 302] width 228 height 13
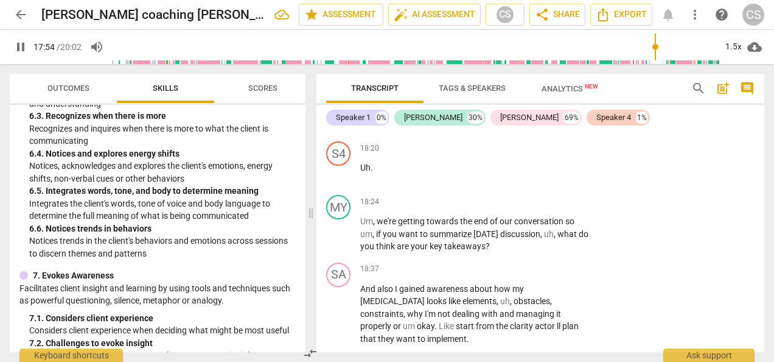
scroll to position [5414, 0]
click at [581, 214] on p "Um , we're getting towards the end of our conversation so um , if you want to s…" at bounding box center [474, 233] width 228 height 38
click at [516, 195] on div "+" at bounding box center [514, 201] width 12 height 12
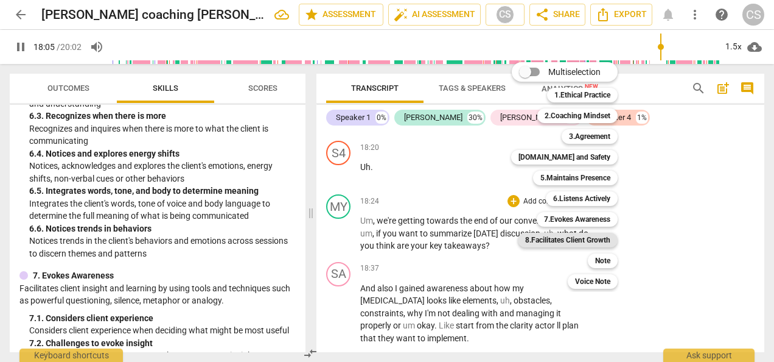
click at [586, 246] on b "8.Facilitates Client Growth" at bounding box center [567, 240] width 85 height 15
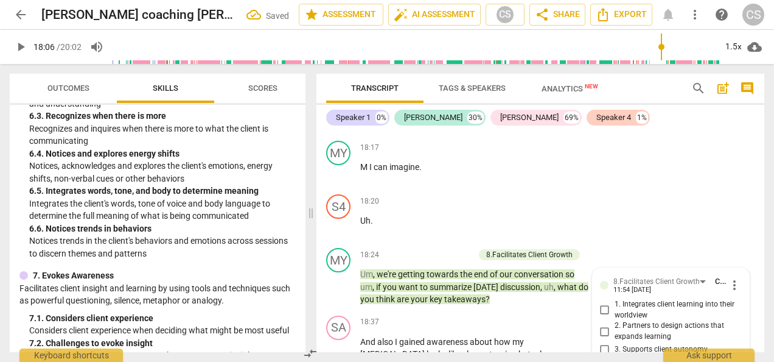
scroll to position [5361, 0]
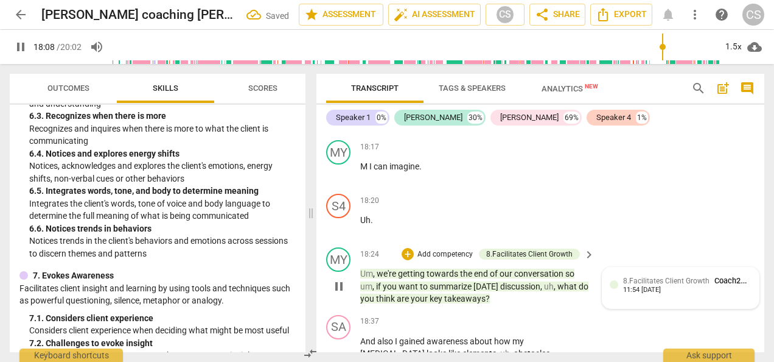
click at [639, 286] on div "11:54 [DATE]" at bounding box center [642, 290] width 38 height 8
type input "1089"
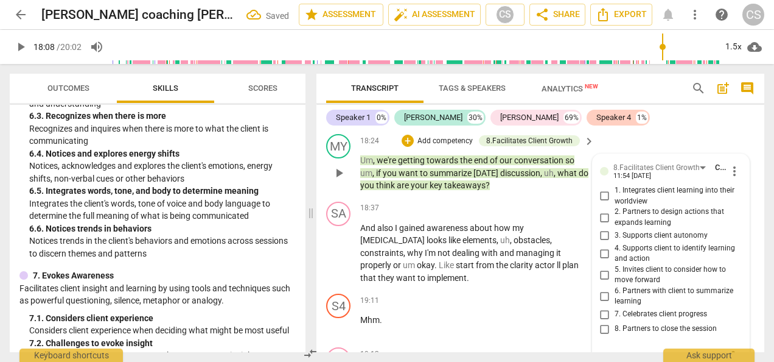
scroll to position [5472, 0]
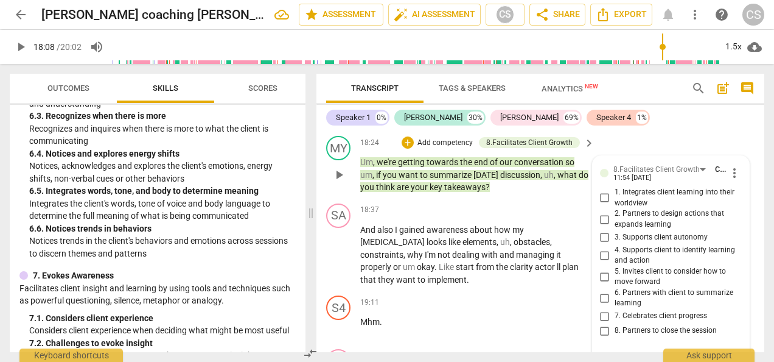
click at [603, 191] on input "1. Integrates client learning into their worldview" at bounding box center [604, 198] width 19 height 15
checkbox input "true"
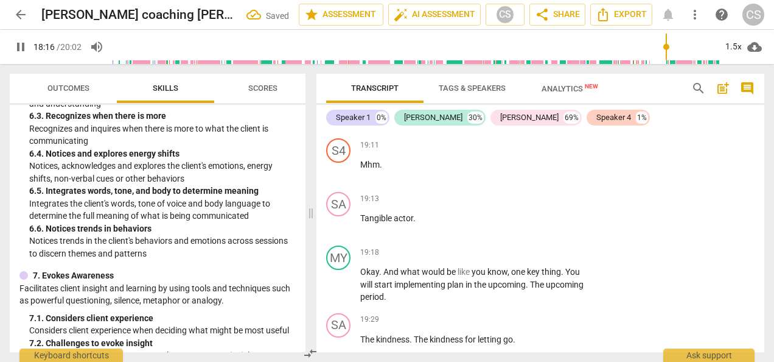
scroll to position [5634, 0]
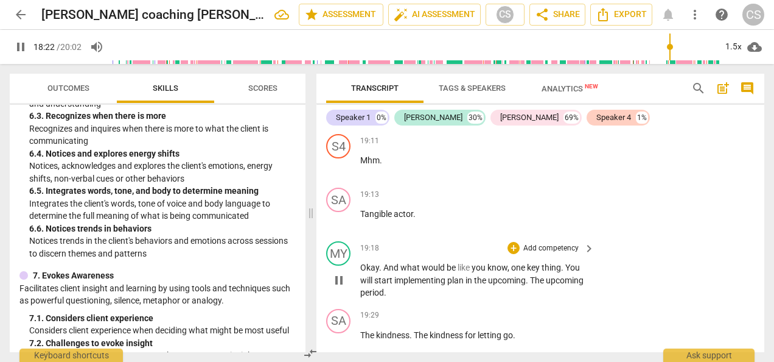
click at [567, 243] on p "Add competency" at bounding box center [551, 248] width 58 height 11
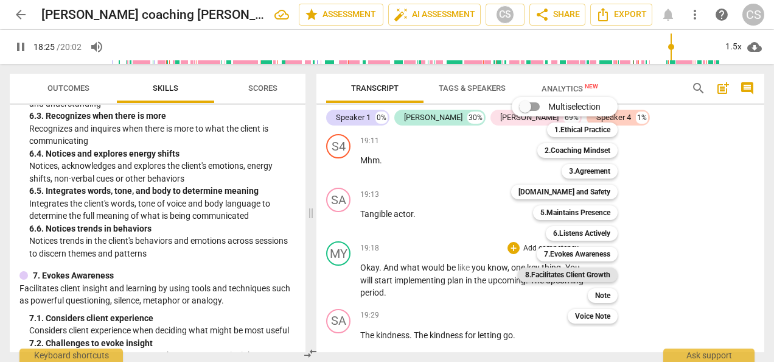
click at [565, 276] on b "8.Facilitates Client Growth" at bounding box center [567, 274] width 85 height 15
type input "1106"
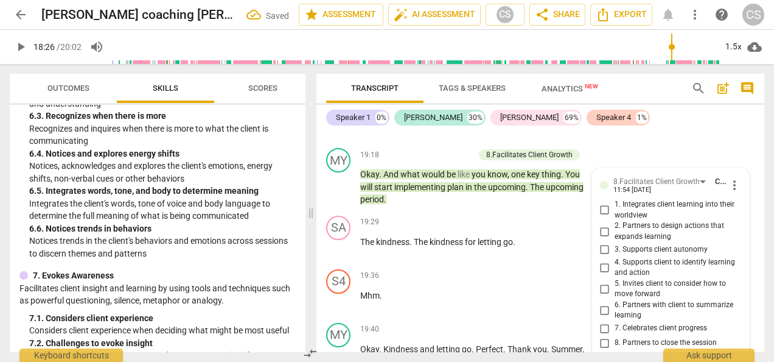
scroll to position [5724, 0]
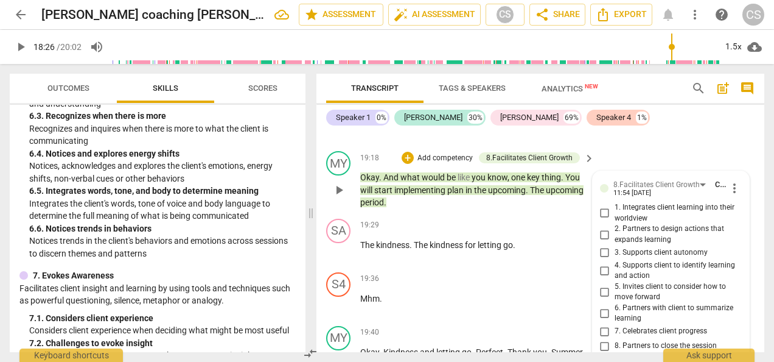
click at [668, 303] on span "6. Partners with client to summarize learning" at bounding box center [676, 313] width 122 height 21
click at [615, 306] on input "6. Partners with client to summarize learning" at bounding box center [604, 313] width 19 height 15
checkbox input "true"
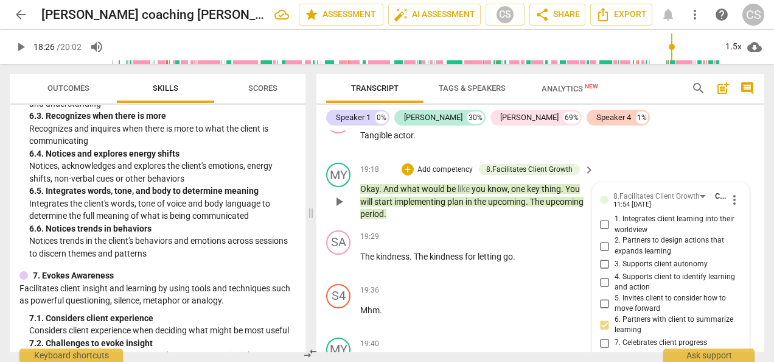
scroll to position [5708, 0]
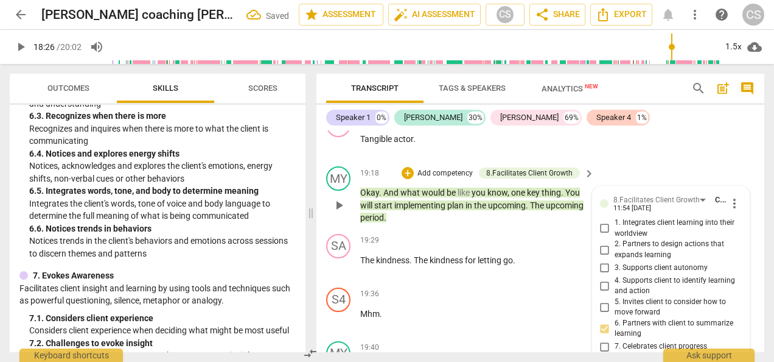
click at [606, 299] on input "5. Invites client to consider how to move forward" at bounding box center [604, 306] width 19 height 15
checkbox input "true"
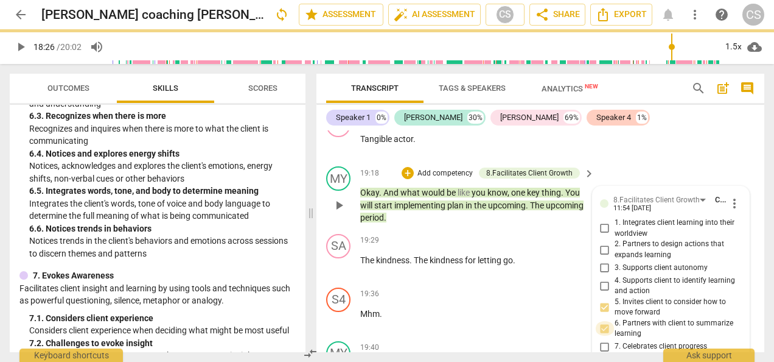
click at [606, 321] on input "6. Partners with client to summarize learning" at bounding box center [604, 328] width 19 height 15
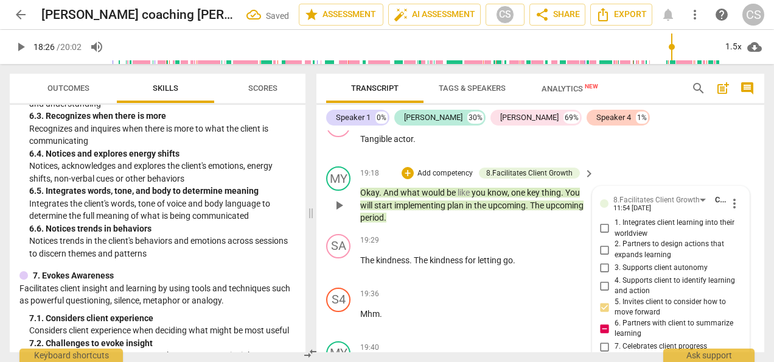
click at [595, 321] on input "6. Partners with client to summarize learning" at bounding box center [604, 328] width 19 height 15
checkbox input "false"
click at [539, 307] on p "Mhm ." at bounding box center [474, 313] width 228 height 13
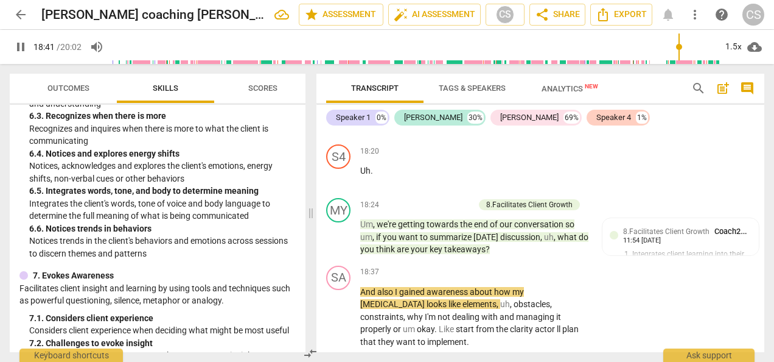
scroll to position [5391, 0]
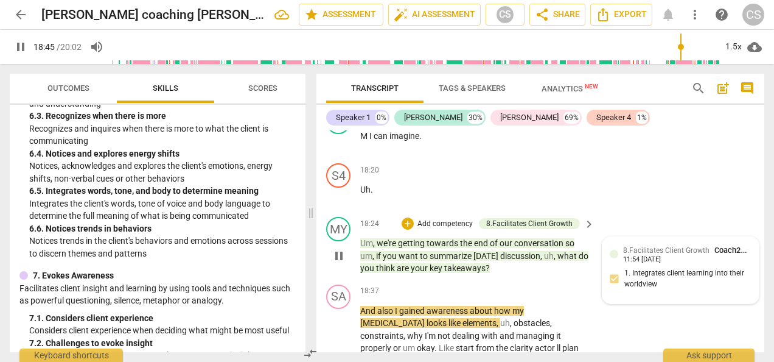
click at [682, 244] on div "8.Facilitates Client Growth Coach2Transform School 11:54 [DATE]" at bounding box center [687, 253] width 128 height 19
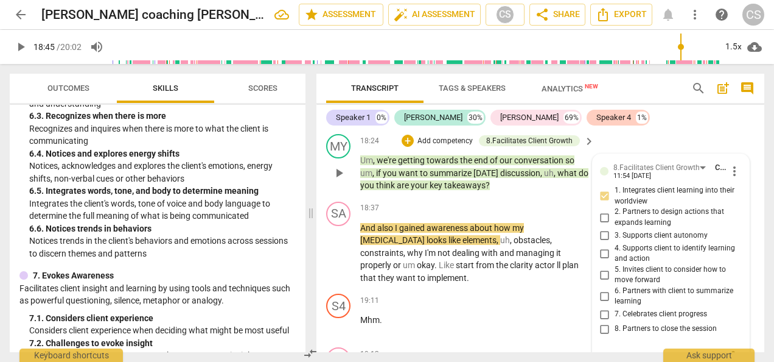
scroll to position [5467, 0]
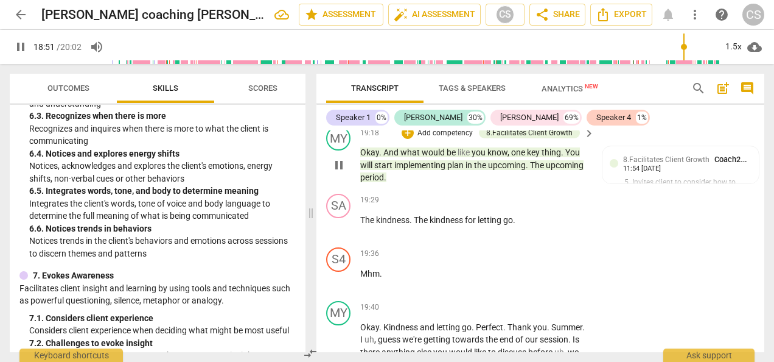
scroll to position [5752, 0]
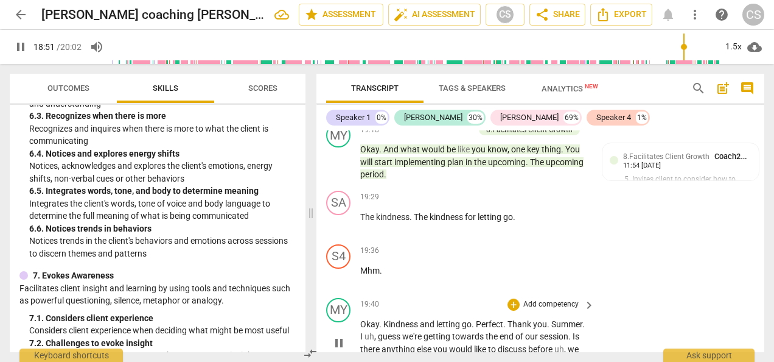
click at [373, 319] on span "Okay" at bounding box center [369, 324] width 19 height 10
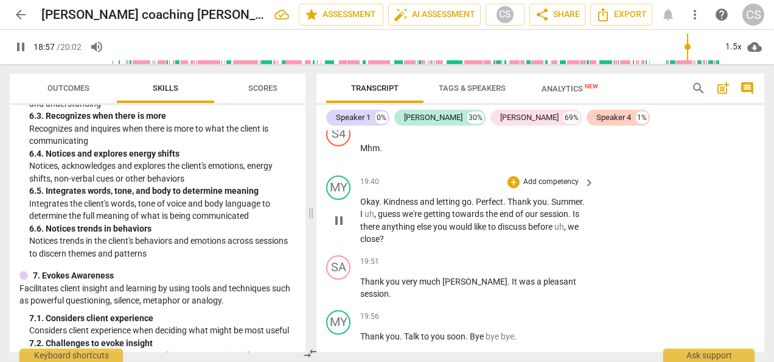
scroll to position [5872, 0]
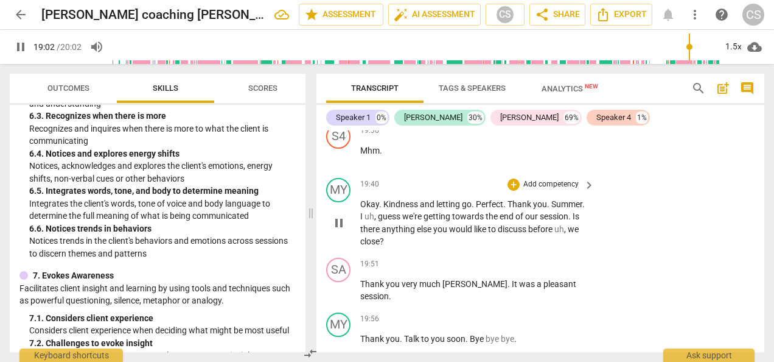
click at [597, 173] on div "MY play_arrow pause 19:40 + Add competency keyboard_arrow_right Okay . Kindness…" at bounding box center [541, 213] width 448 height 80
click at [516, 178] on div "+" at bounding box center [514, 184] width 12 height 12
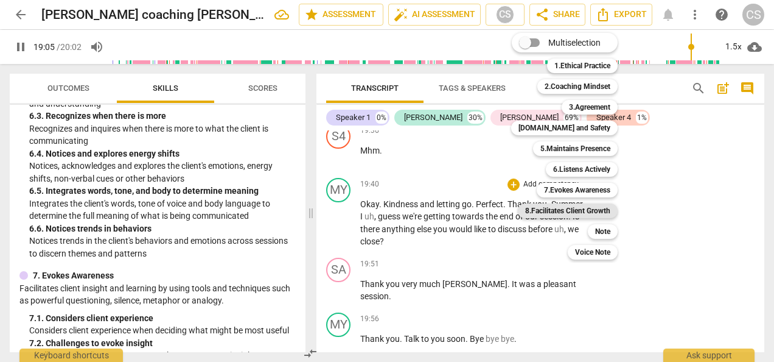
click at [561, 217] on b "8.Facilitates Client Growth" at bounding box center [567, 210] width 85 height 15
type input "1146"
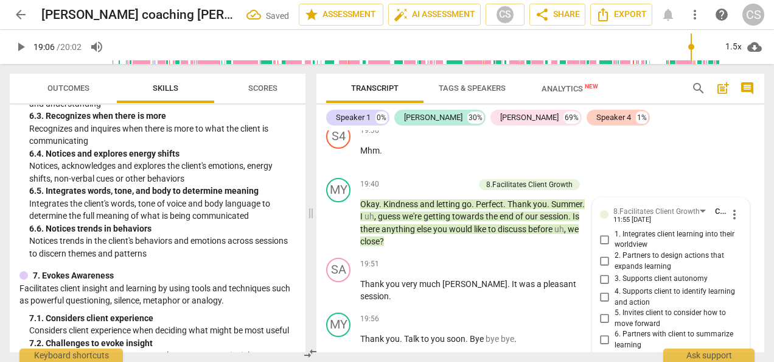
scroll to position [5902, 0]
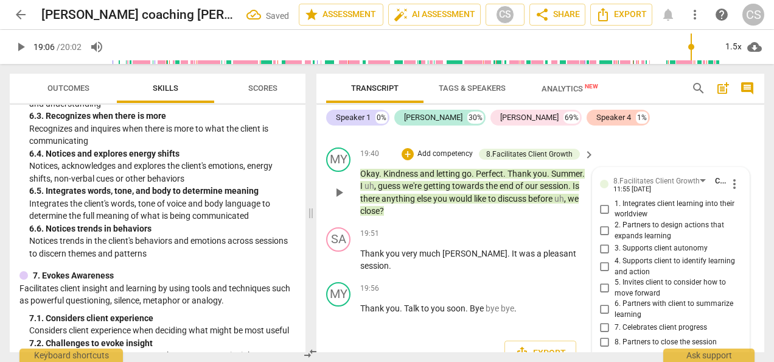
click at [604, 335] on input "8. Partners to close the session" at bounding box center [604, 342] width 19 height 15
checkbox input "true"
click at [555, 283] on p "Add competency" at bounding box center [551, 288] width 58 height 11
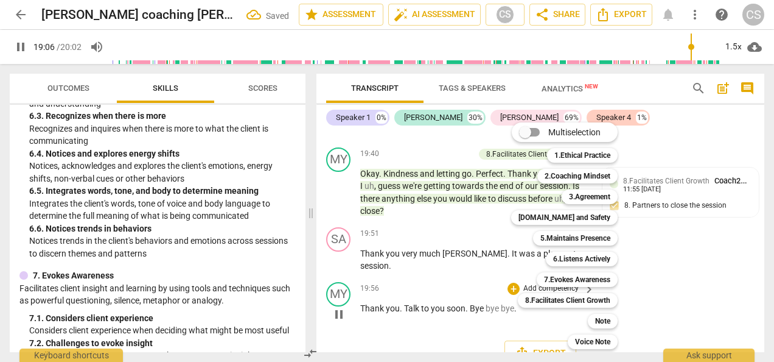
scroll to position [5886, 0]
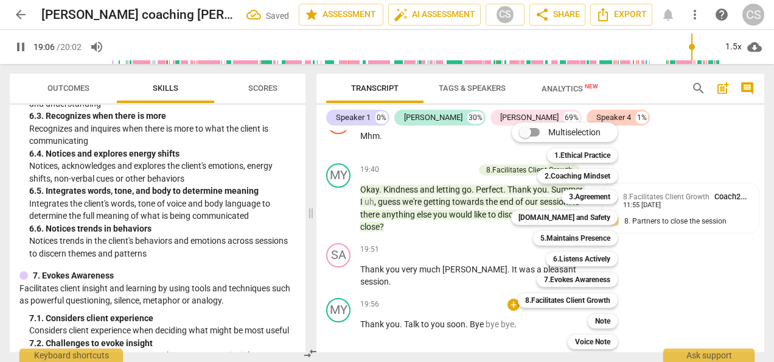
click at [674, 267] on div at bounding box center [387, 181] width 774 height 362
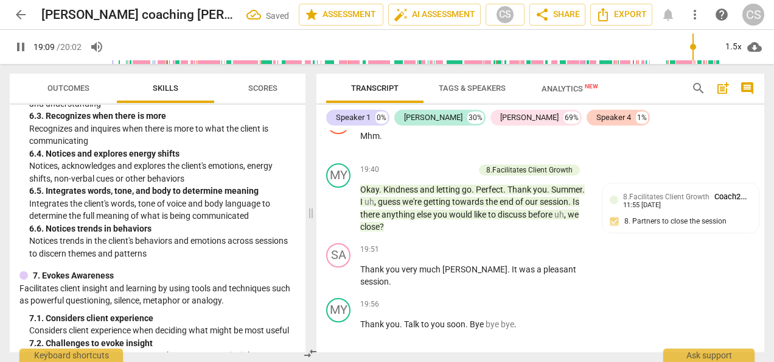
click at [12, 46] on span "pause" at bounding box center [21, 47] width 22 height 15
type input "1150"
click at [539, 361] on span "Export" at bounding box center [540, 369] width 51 height 15
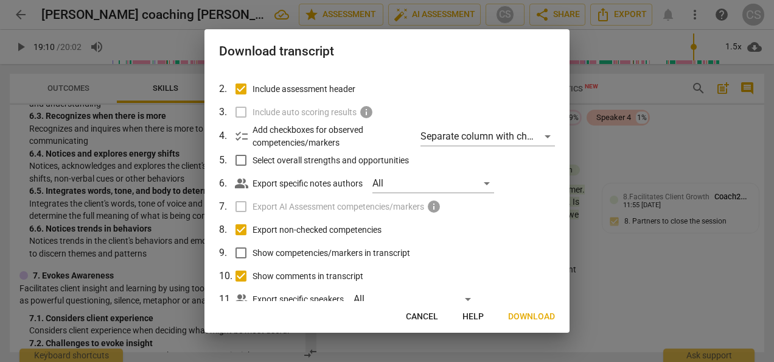
scroll to position [100, 0]
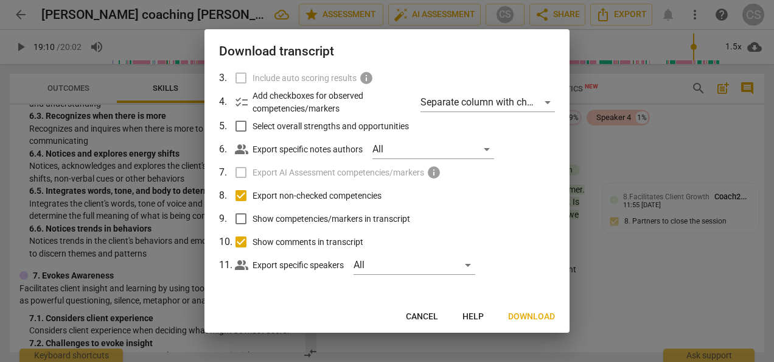
click at [537, 313] on span "Download" at bounding box center [531, 316] width 47 height 12
